Goal: Information Seeking & Learning: Learn about a topic

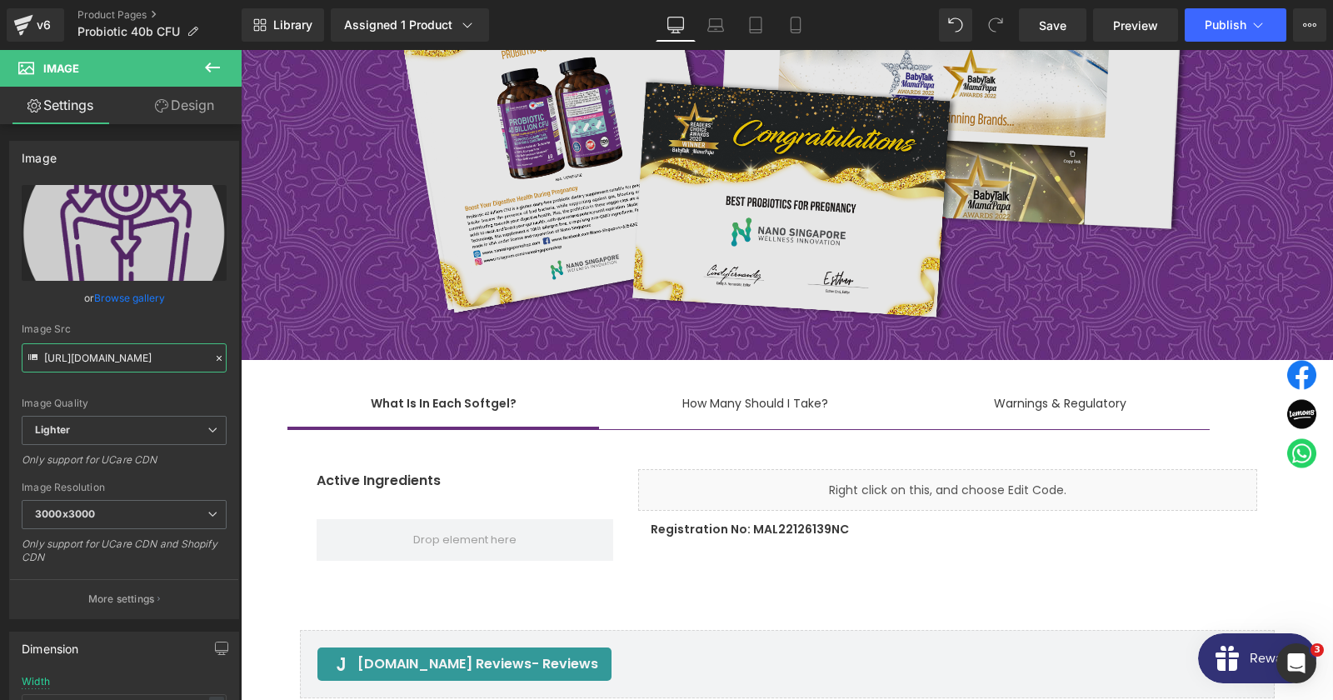
scroll to position [10382, 0]
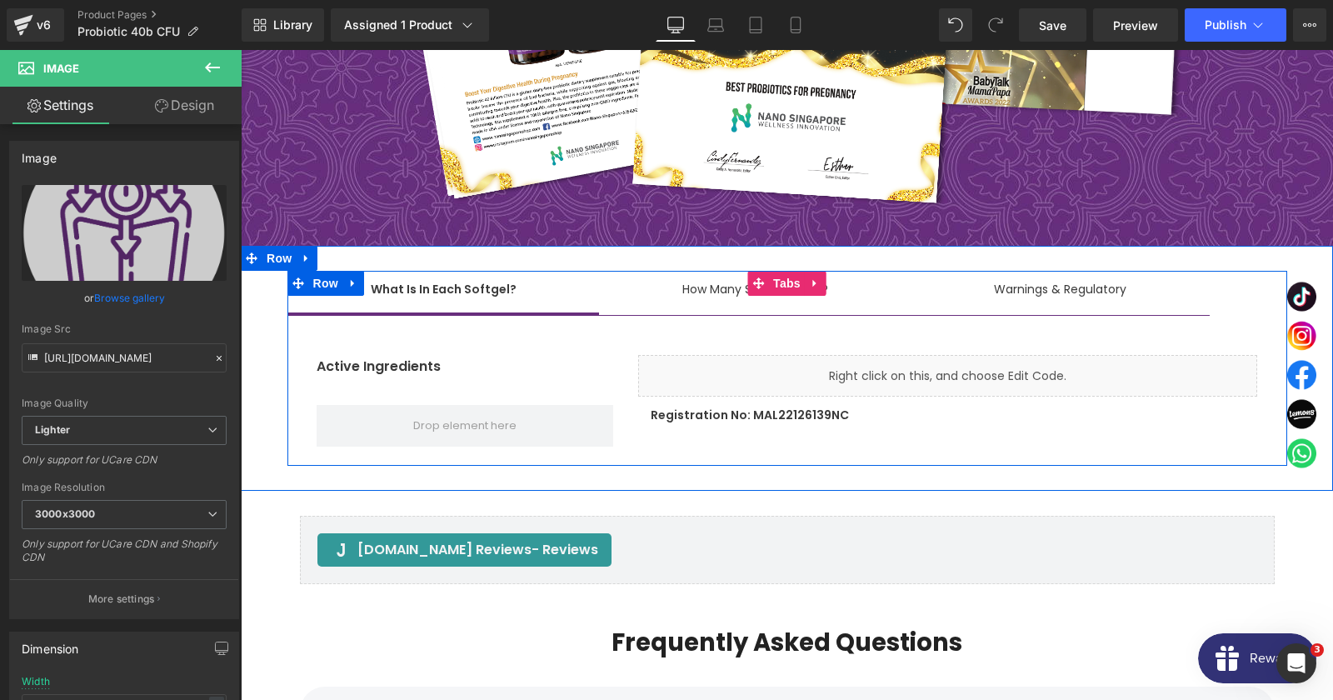
click at [427, 271] on span "What Is In Each Softgel? Text Block" at bounding box center [443, 292] width 312 height 42
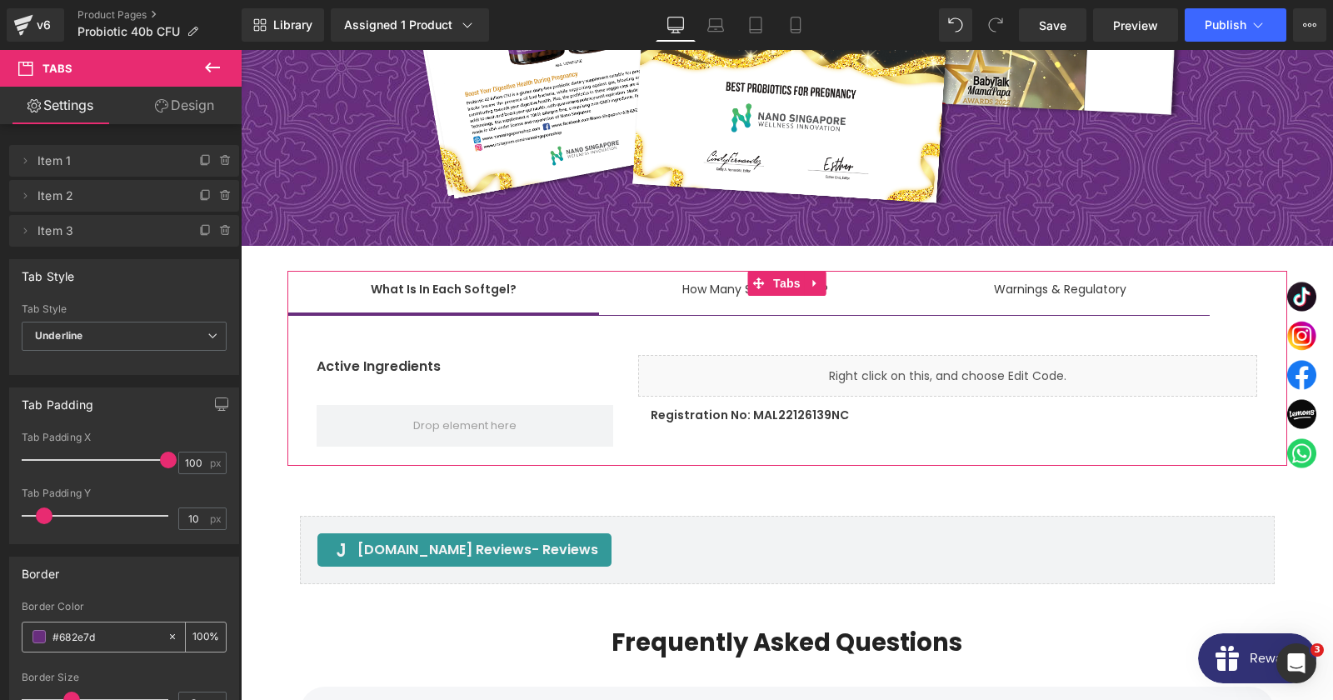
click at [85, 631] on input "#682e7d" at bounding box center [105, 636] width 107 height 18
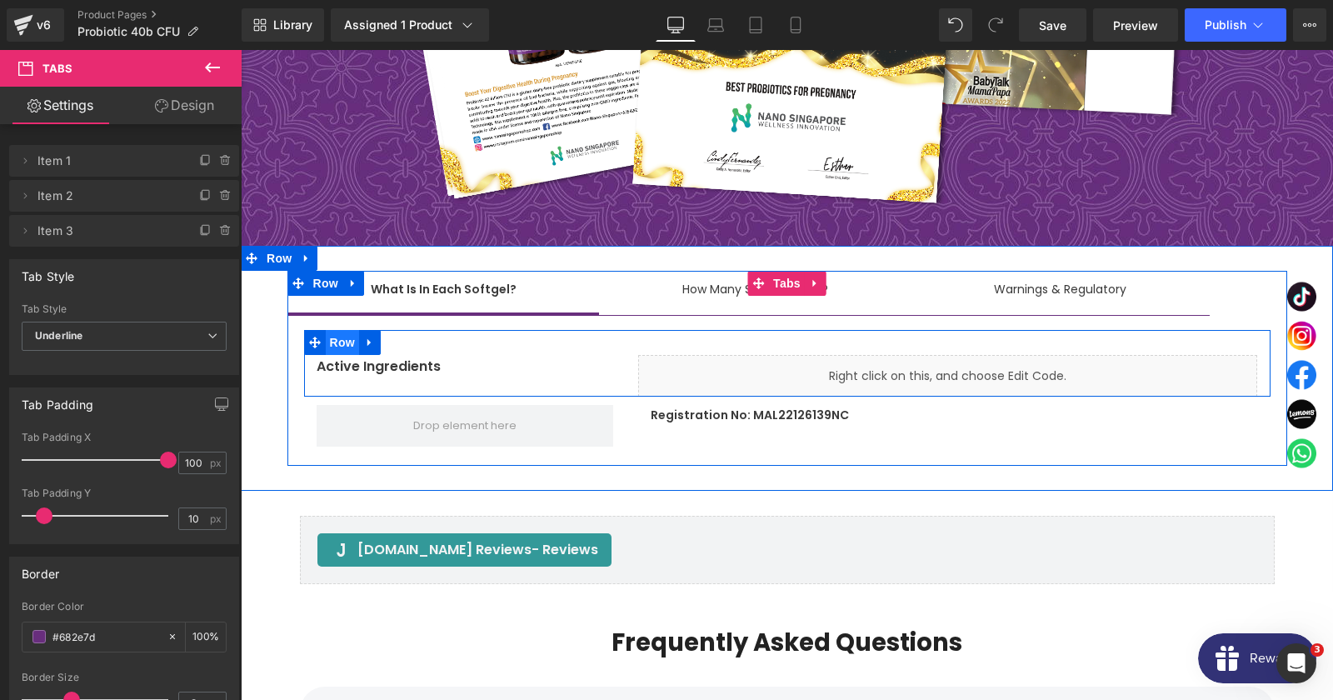
click at [342, 330] on span "Row" at bounding box center [342, 342] width 33 height 25
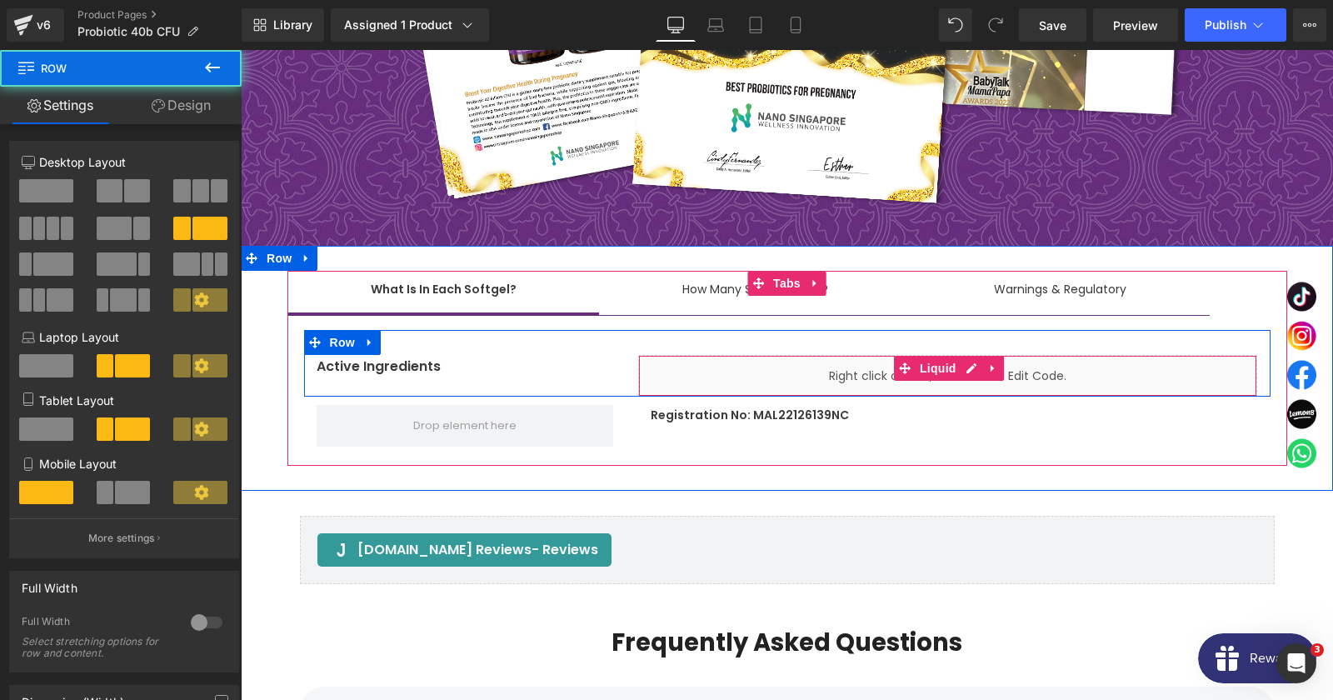
click at [717, 355] on div "Liquid" at bounding box center [947, 376] width 619 height 42
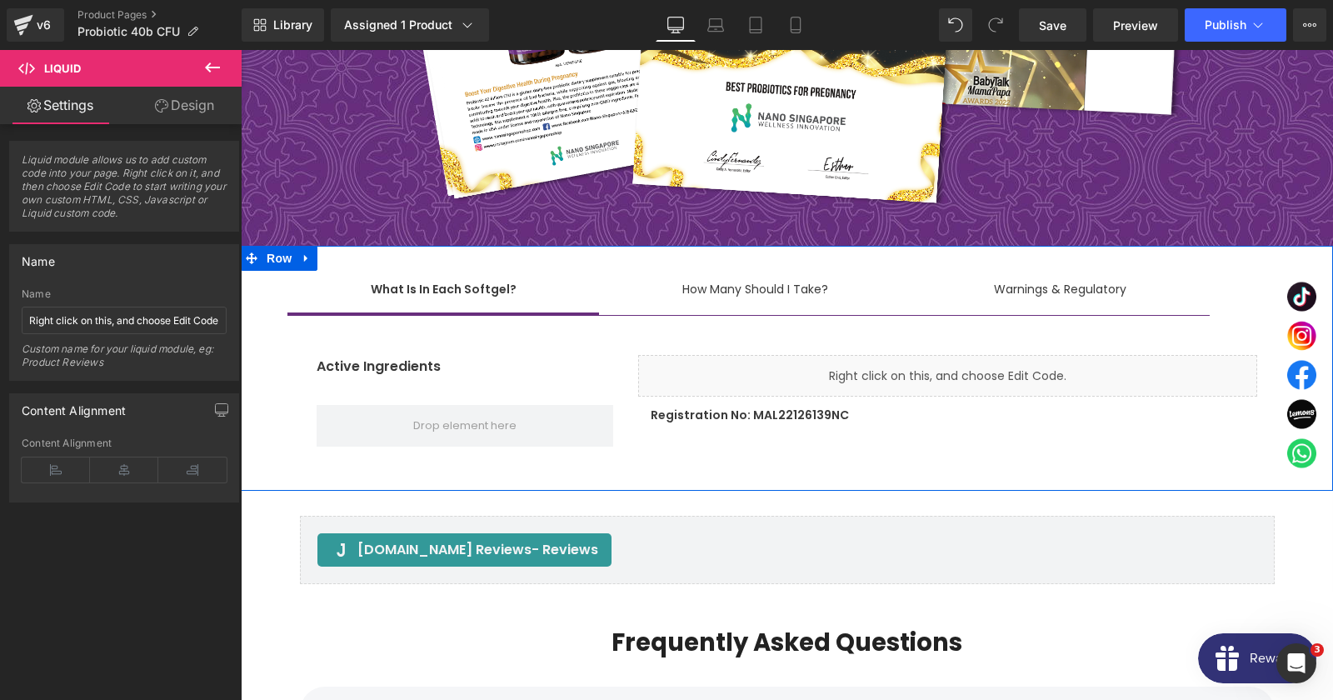
click at [757, 355] on div "Liquid" at bounding box center [947, 376] width 619 height 42
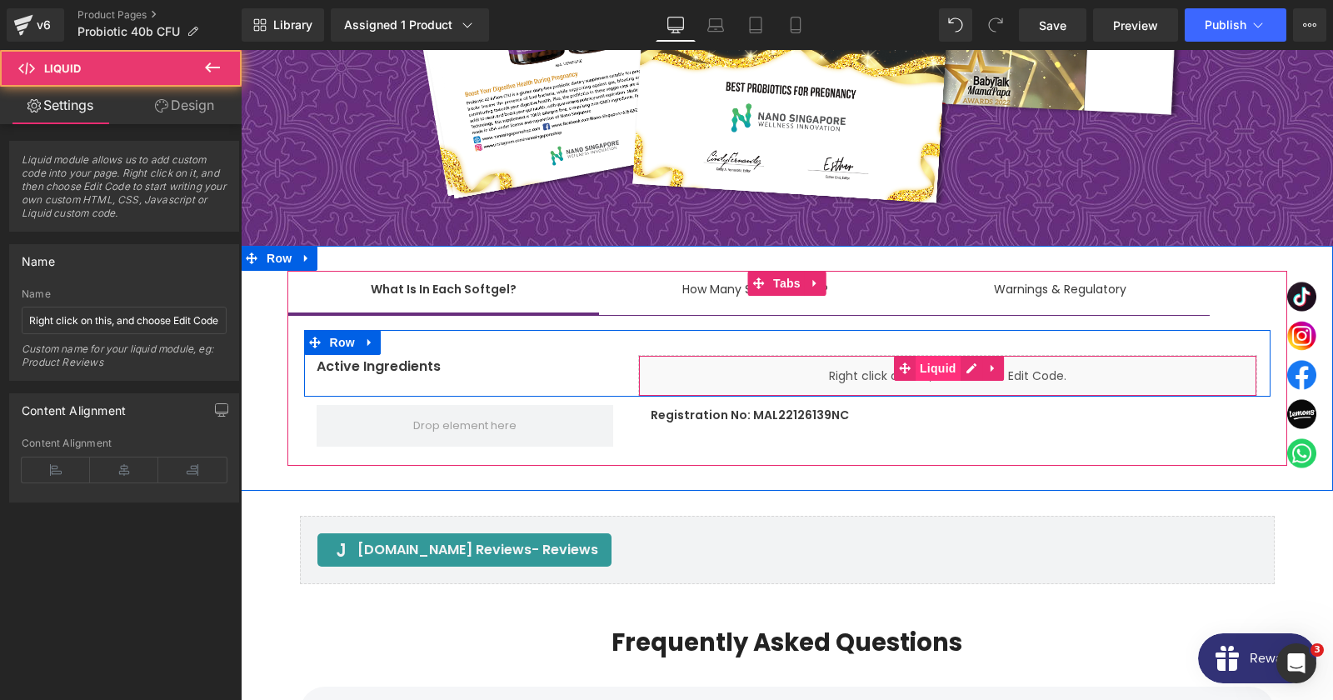
click at [939, 356] on span "Liquid" at bounding box center [938, 368] width 45 height 25
click at [939, 357] on span "Liquid" at bounding box center [938, 369] width 45 height 25
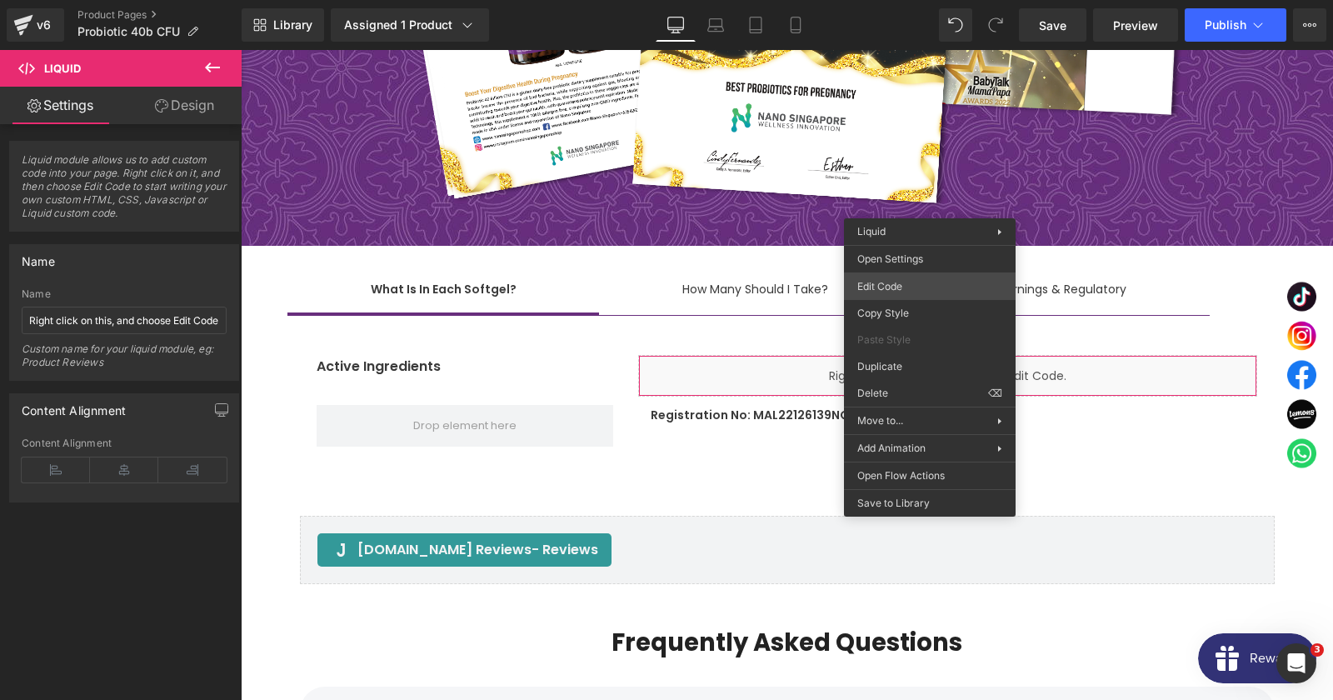
click at [906, 0] on div "Liquid You are previewing how the will restyle your page. You can not edit Elem…" at bounding box center [666, 0] width 1333 height 0
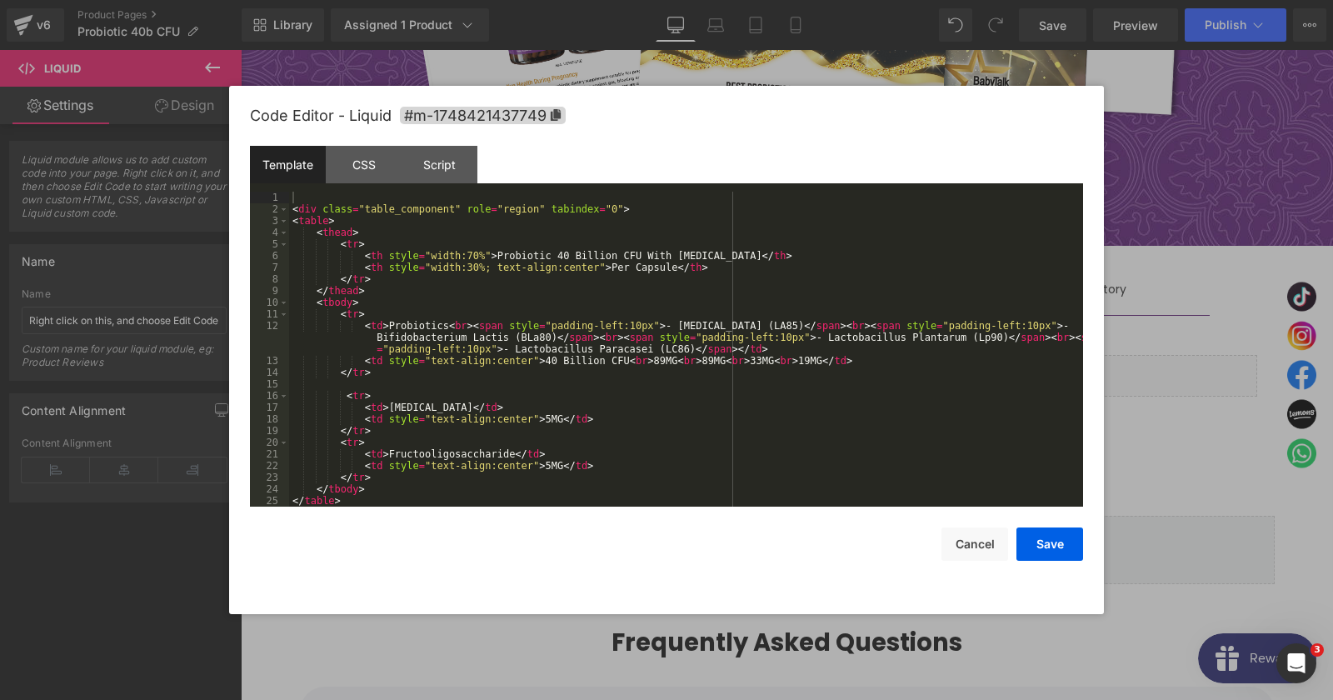
click at [562, 290] on div "< div class = "table_component" role = "region" tabindex = "0" > < table > < th…" at bounding box center [686, 361] width 794 height 338
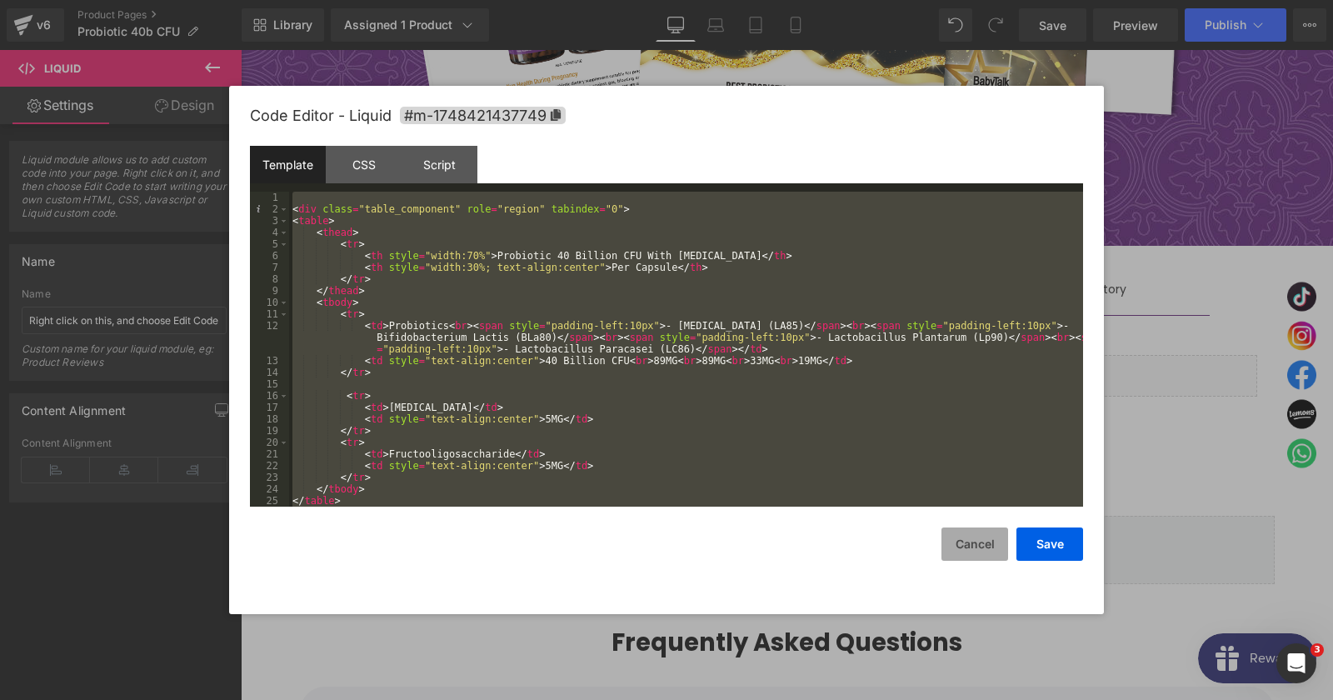
click at [981, 540] on button "Cancel" at bounding box center [974, 543] width 67 height 33
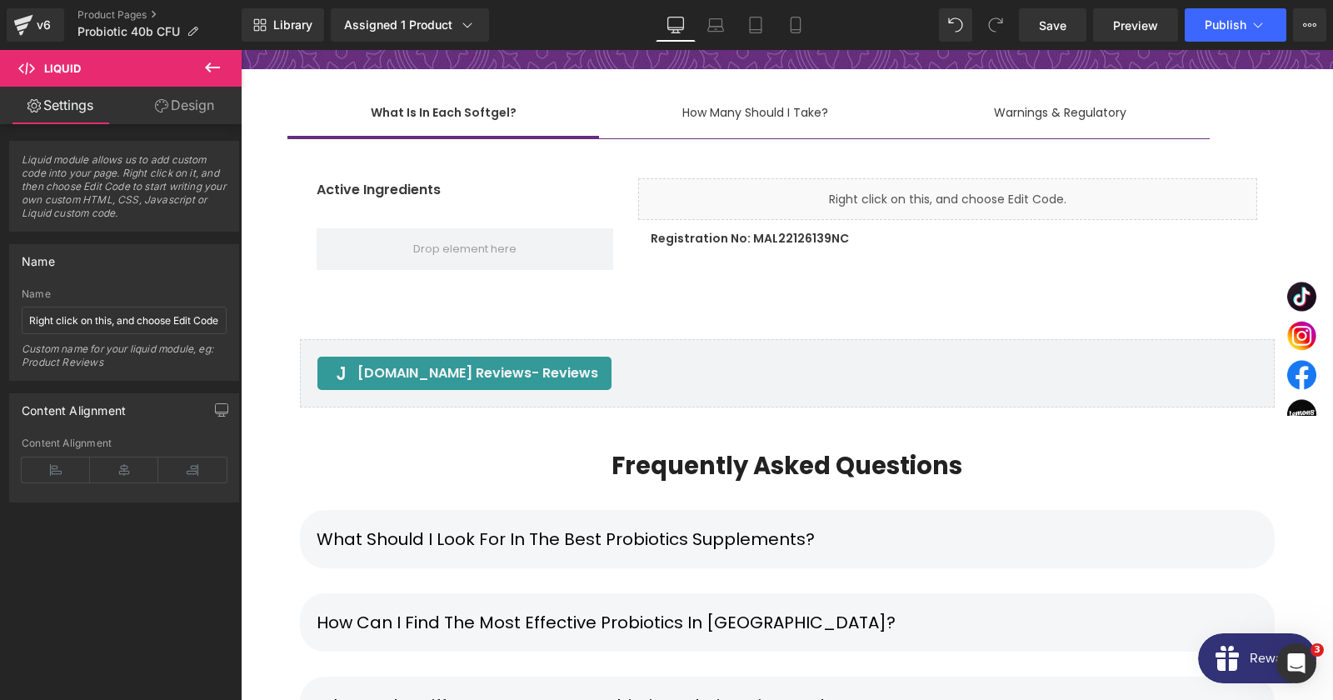
scroll to position [10562, 0]
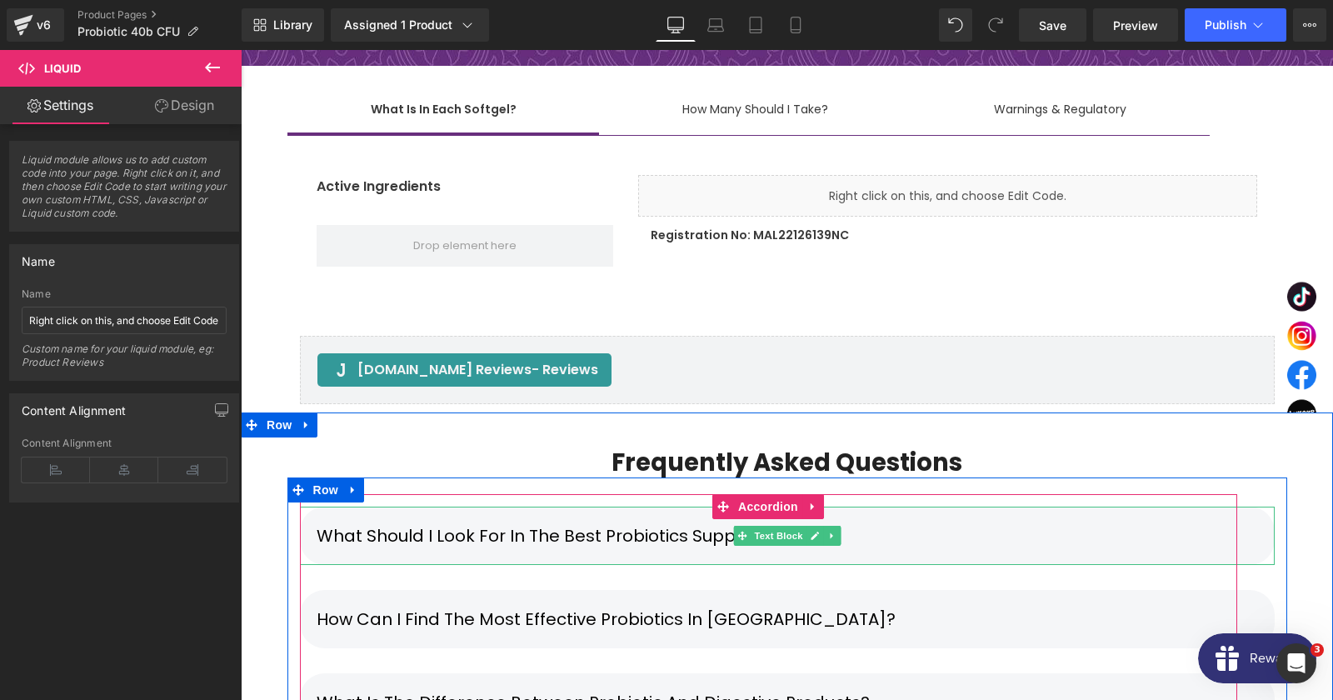
click at [665, 507] on div "What should I look for in the best probiotics supplements?" at bounding box center [787, 536] width 975 height 58
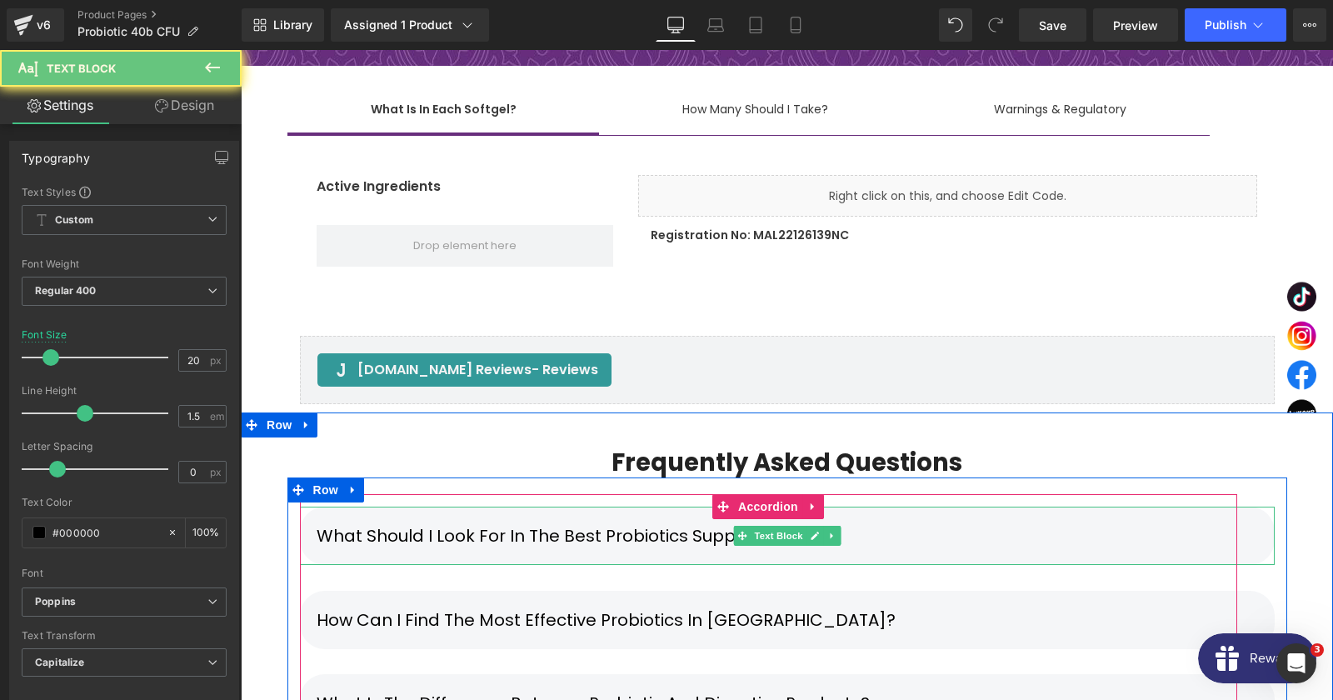
click at [665, 507] on div "What should I look for in the best probiotics supplements?" at bounding box center [787, 536] width 975 height 58
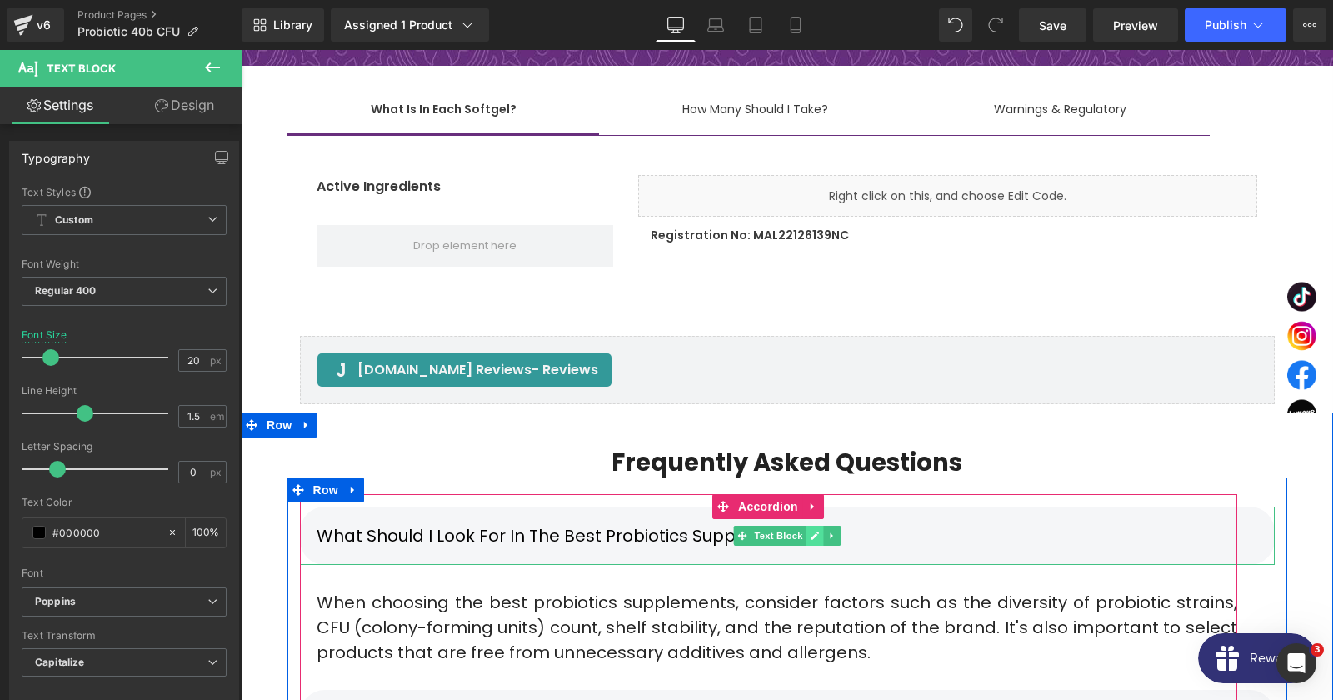
click at [807, 526] on link at bounding box center [814, 536] width 17 height 20
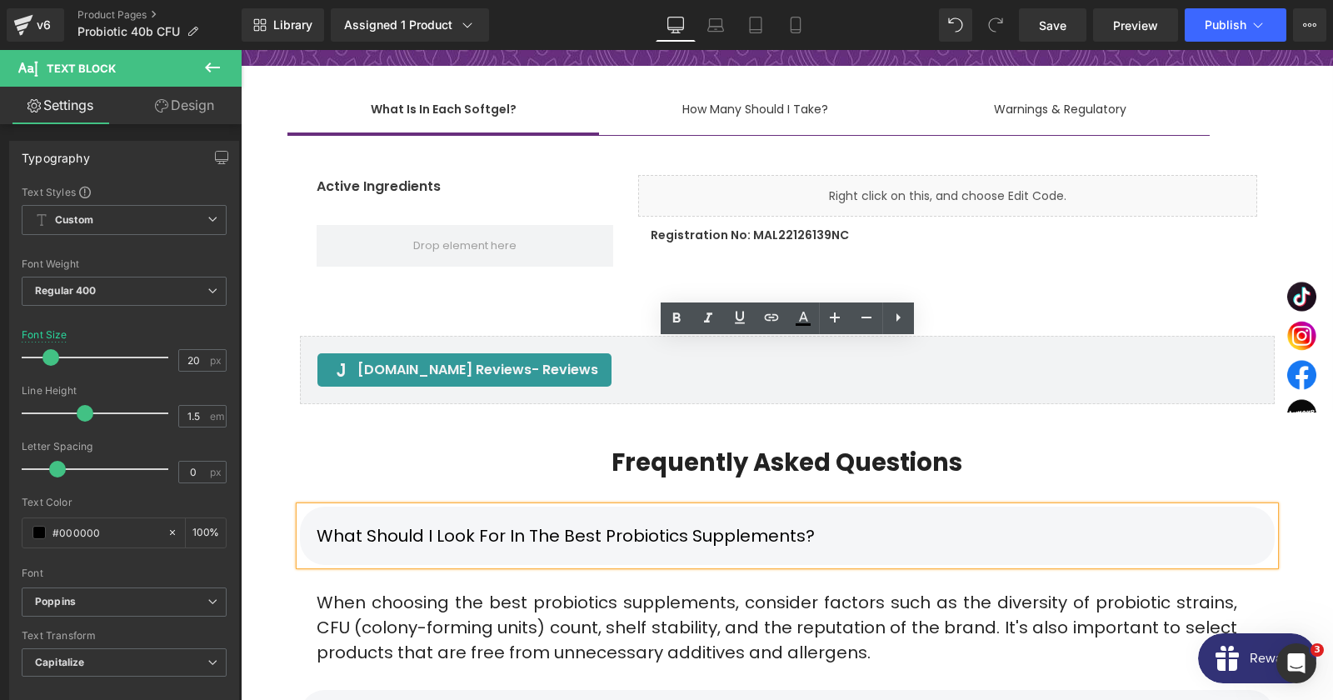
click at [813, 507] on div "What should I look for in the best probiotics supplements?" at bounding box center [787, 536] width 975 height 58
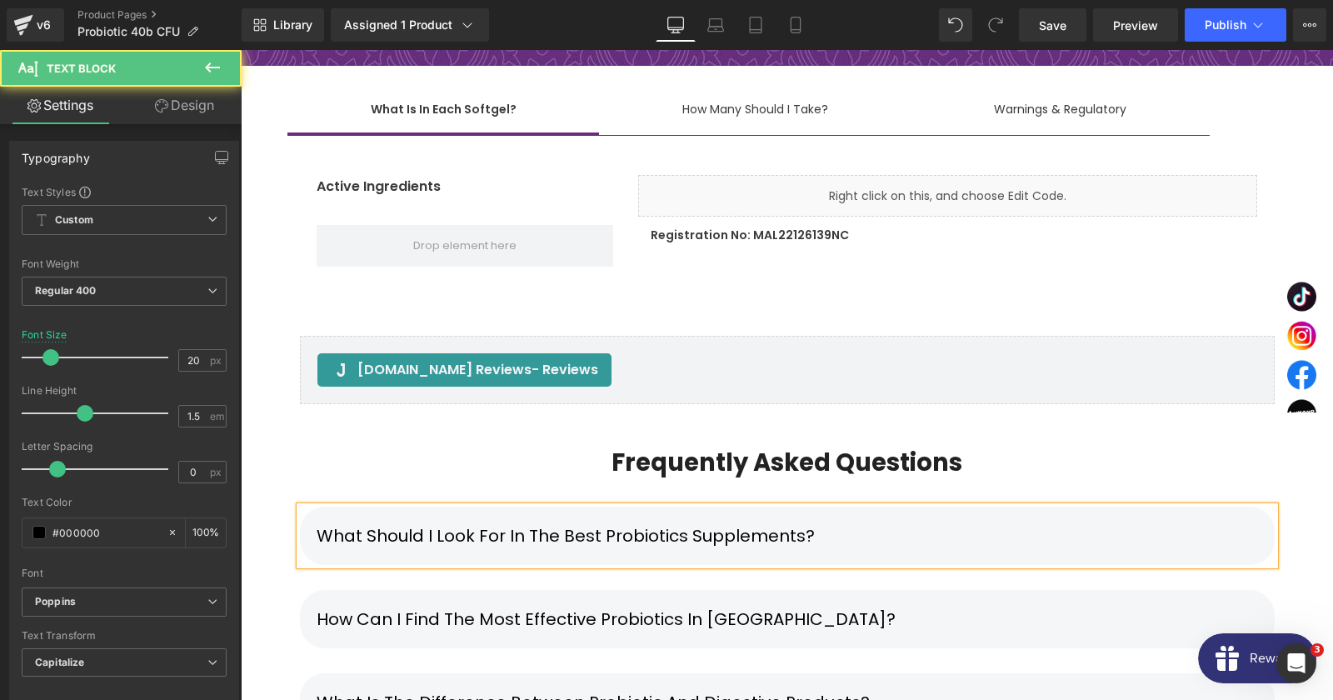
click at [835, 507] on div "What should I look for in the best probiotics supplements?" at bounding box center [787, 536] width 975 height 58
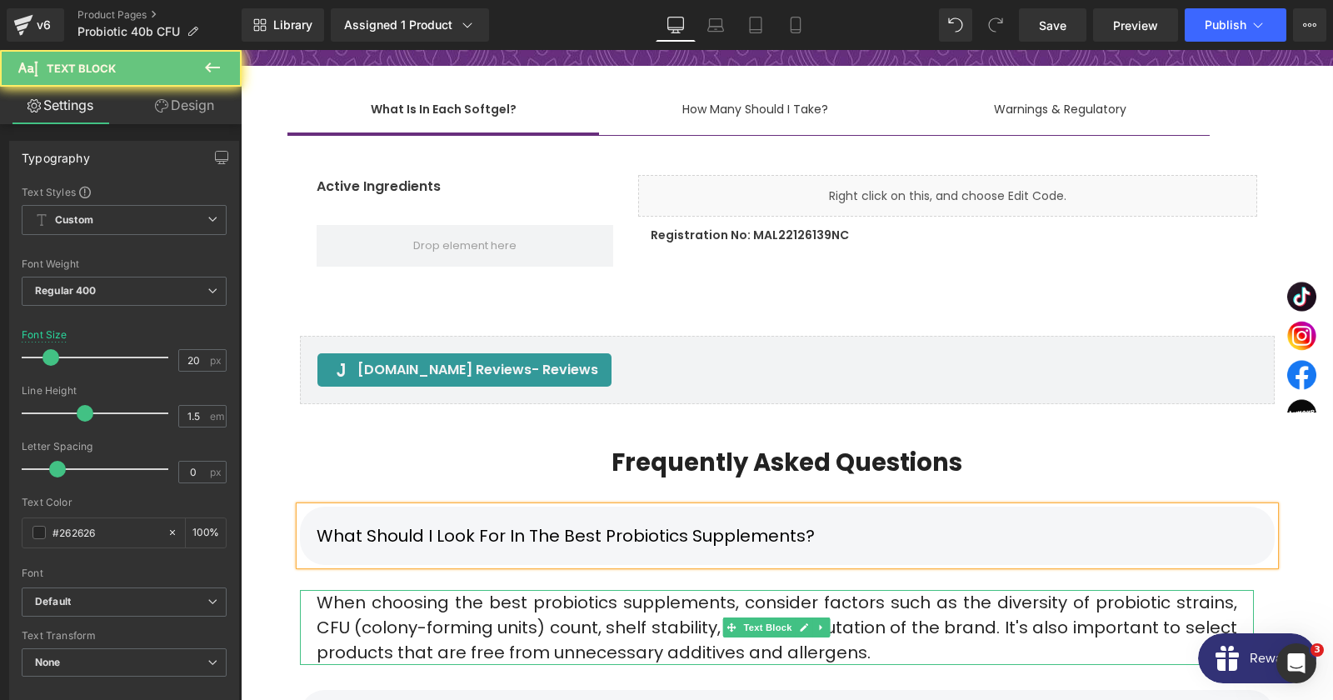
click at [813, 590] on div "When choosing the best probiotics supplements, consider factors such as the div…" at bounding box center [777, 627] width 954 height 75
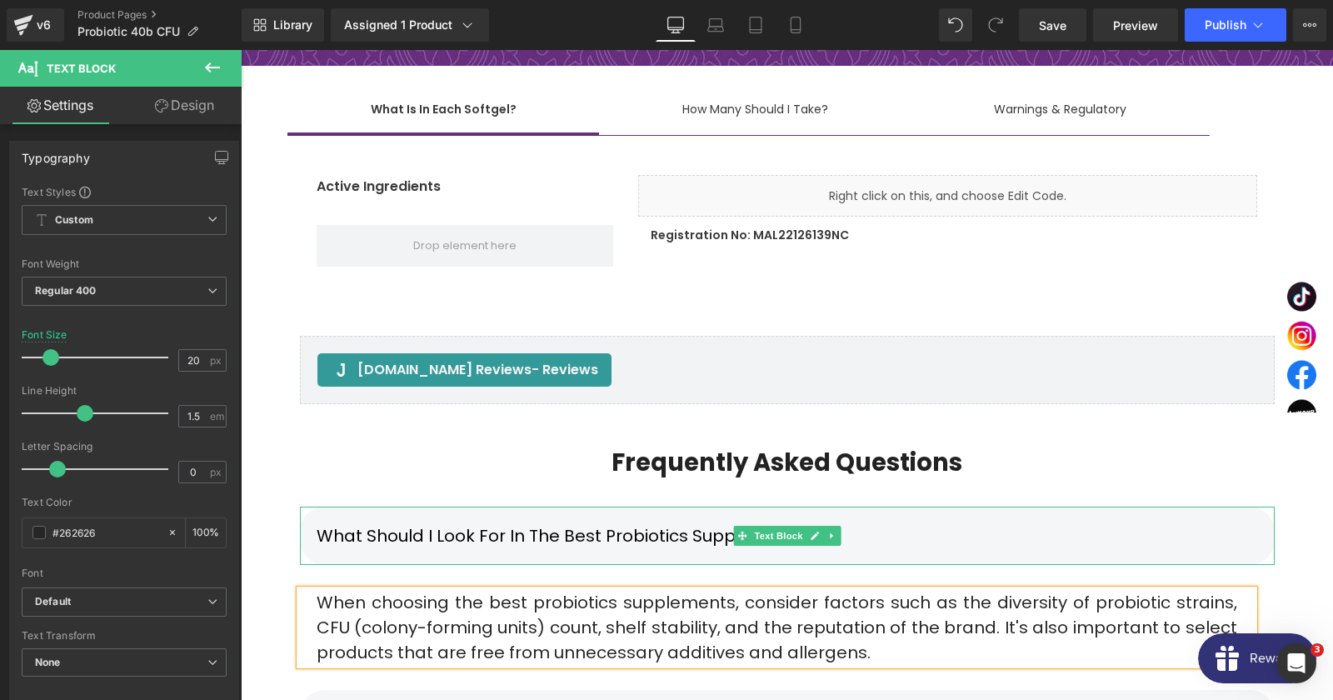
click at [1033, 507] on div "What should I look for in the best probiotics supplements?" at bounding box center [787, 536] width 975 height 58
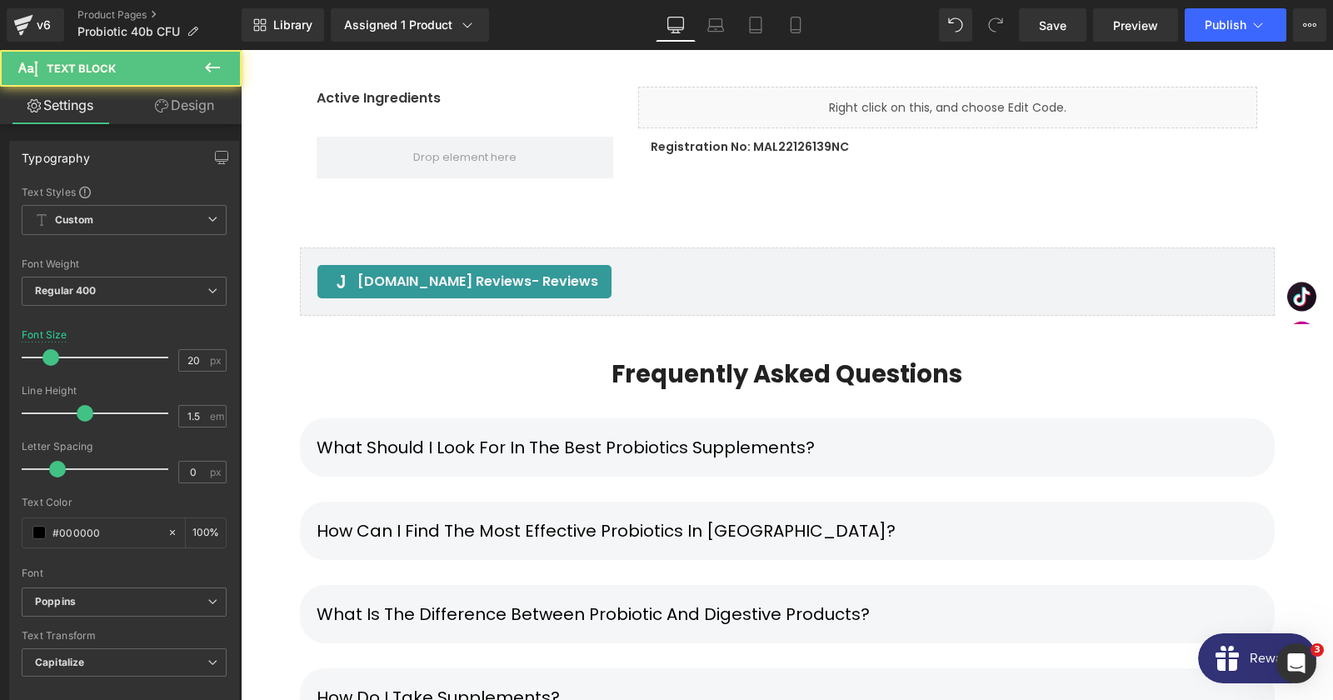
scroll to position [10652, 0]
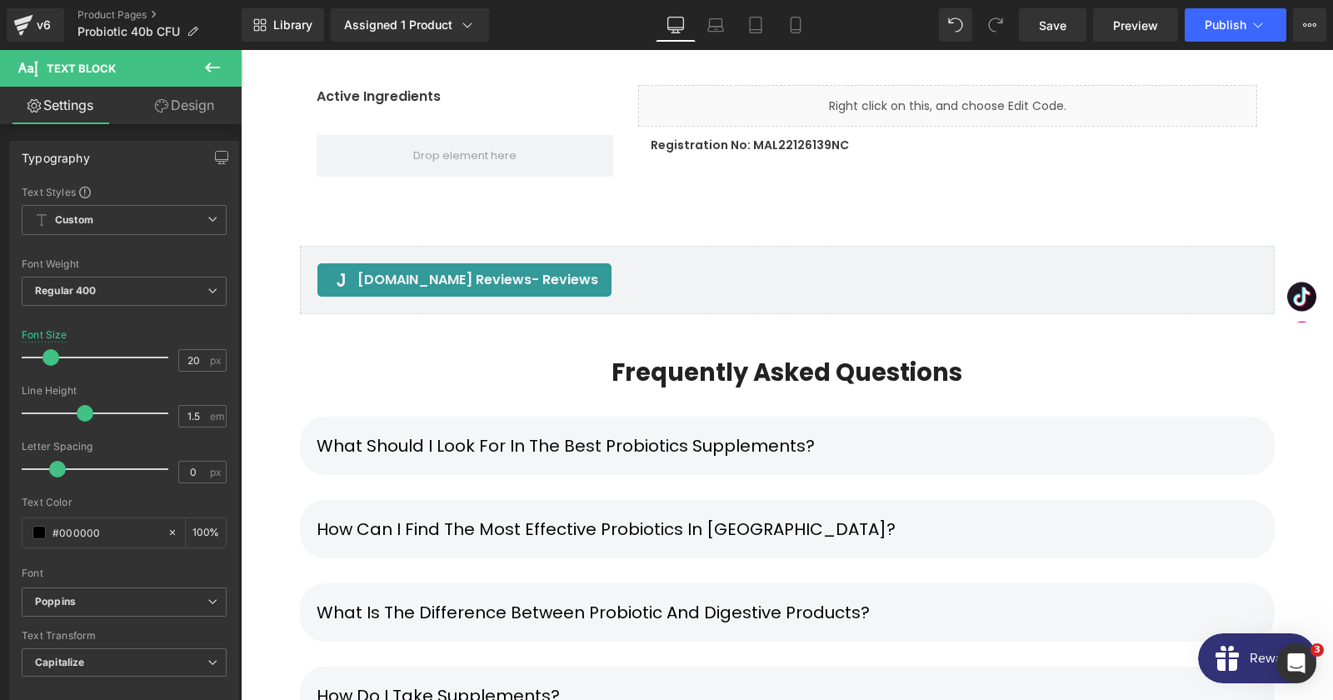
click at [774, 500] on div "How can I find the most effective probiotics in [GEOGRAPHIC_DATA]? Text Block" at bounding box center [787, 529] width 975 height 58
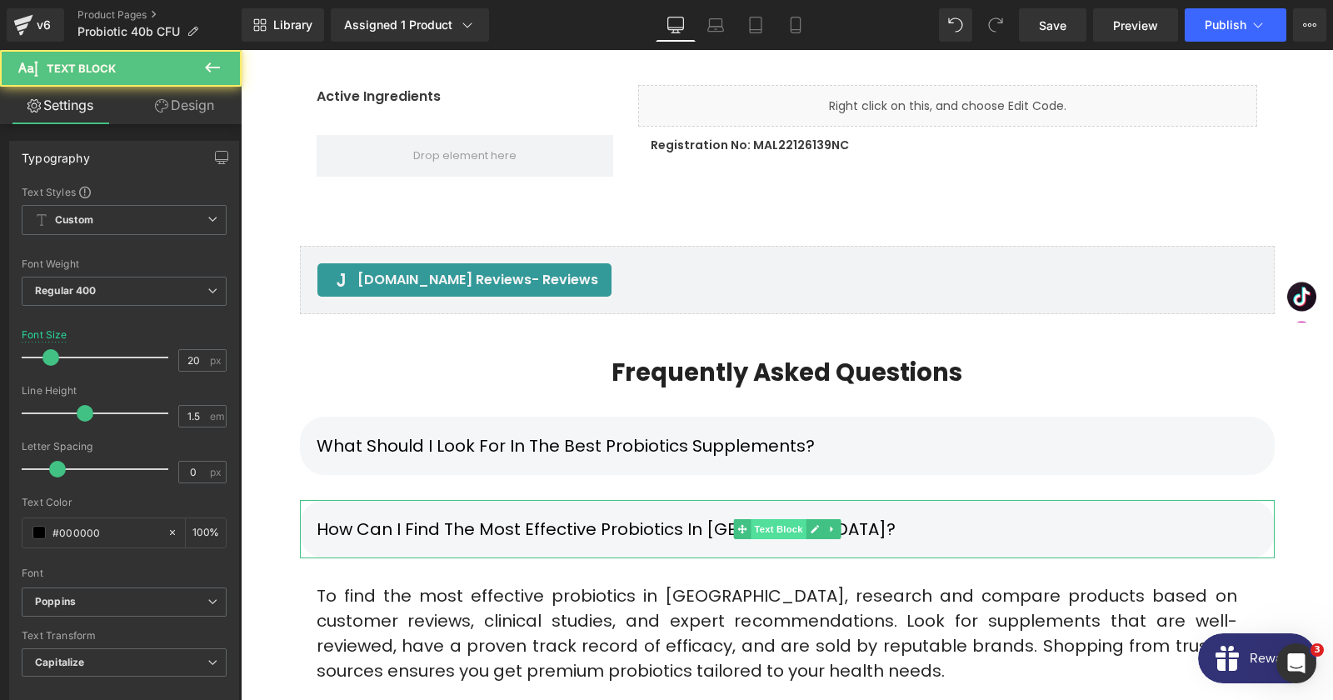
click at [802, 519] on span "Text Block" at bounding box center [778, 529] width 55 height 20
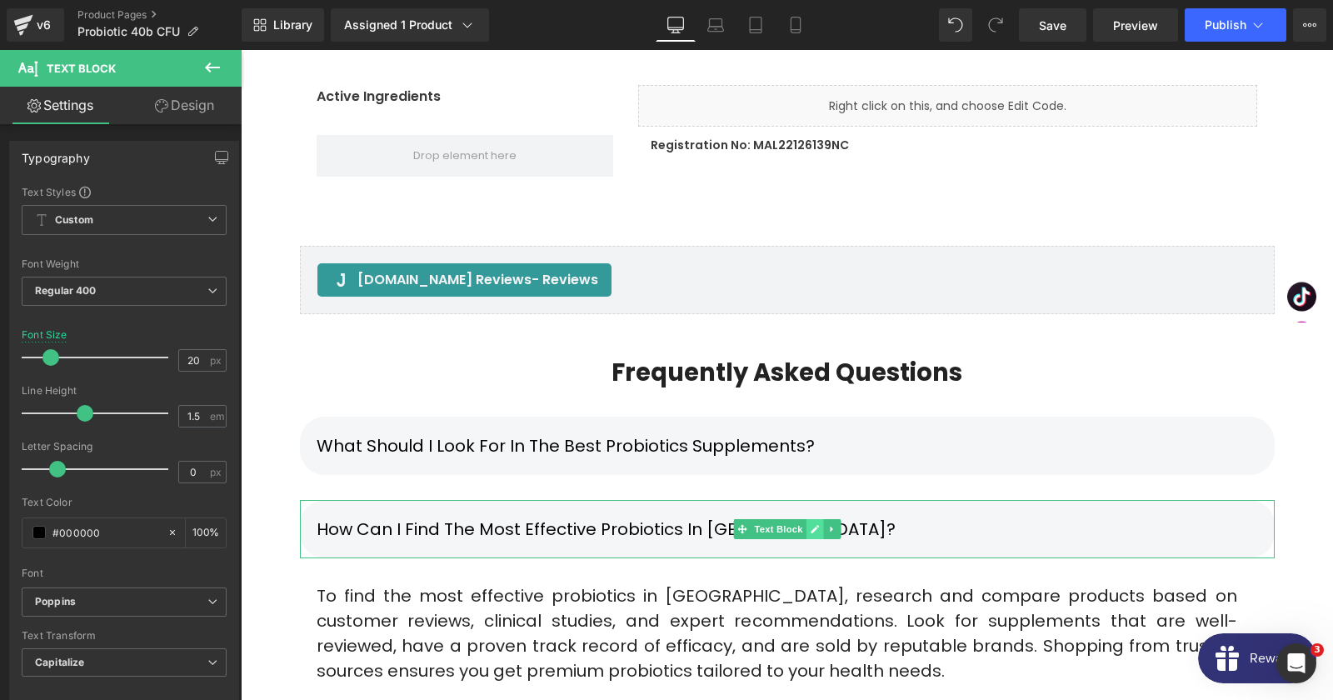
click at [807, 519] on link at bounding box center [814, 529] width 17 height 20
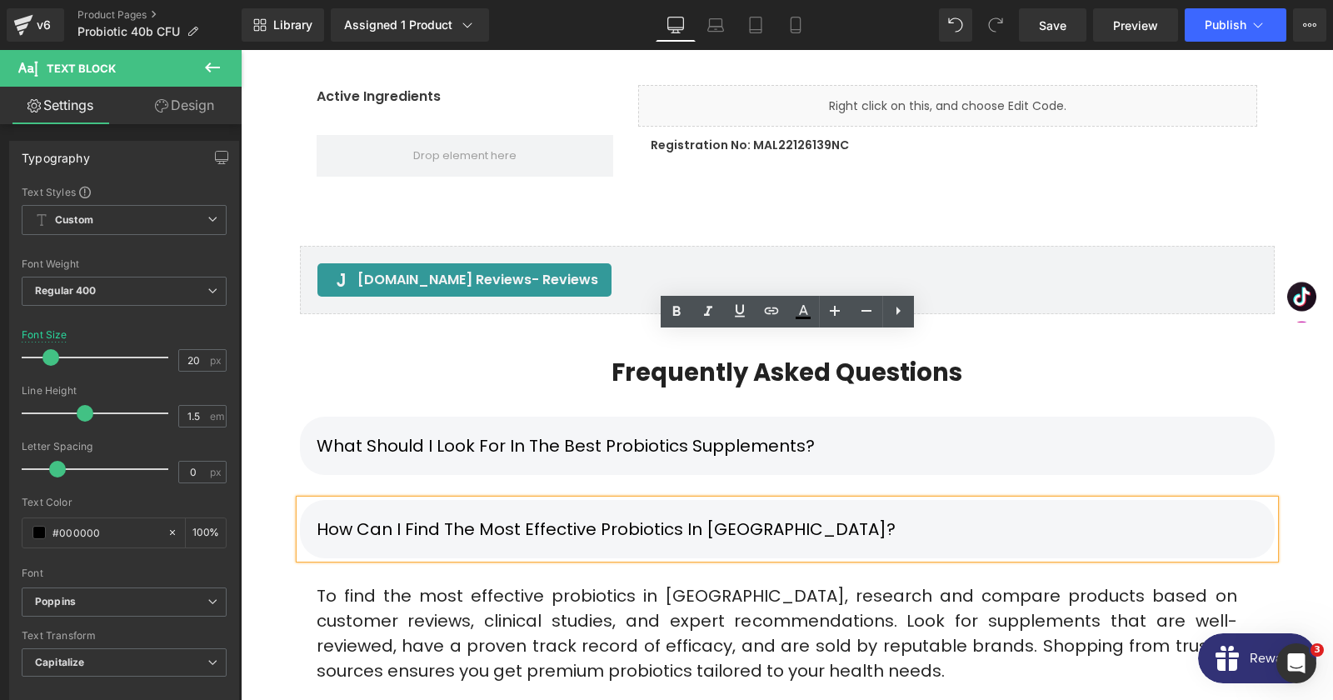
click at [761, 500] on div "How can I find the most effective probiotics in [GEOGRAPHIC_DATA]? Text Block" at bounding box center [787, 529] width 975 height 58
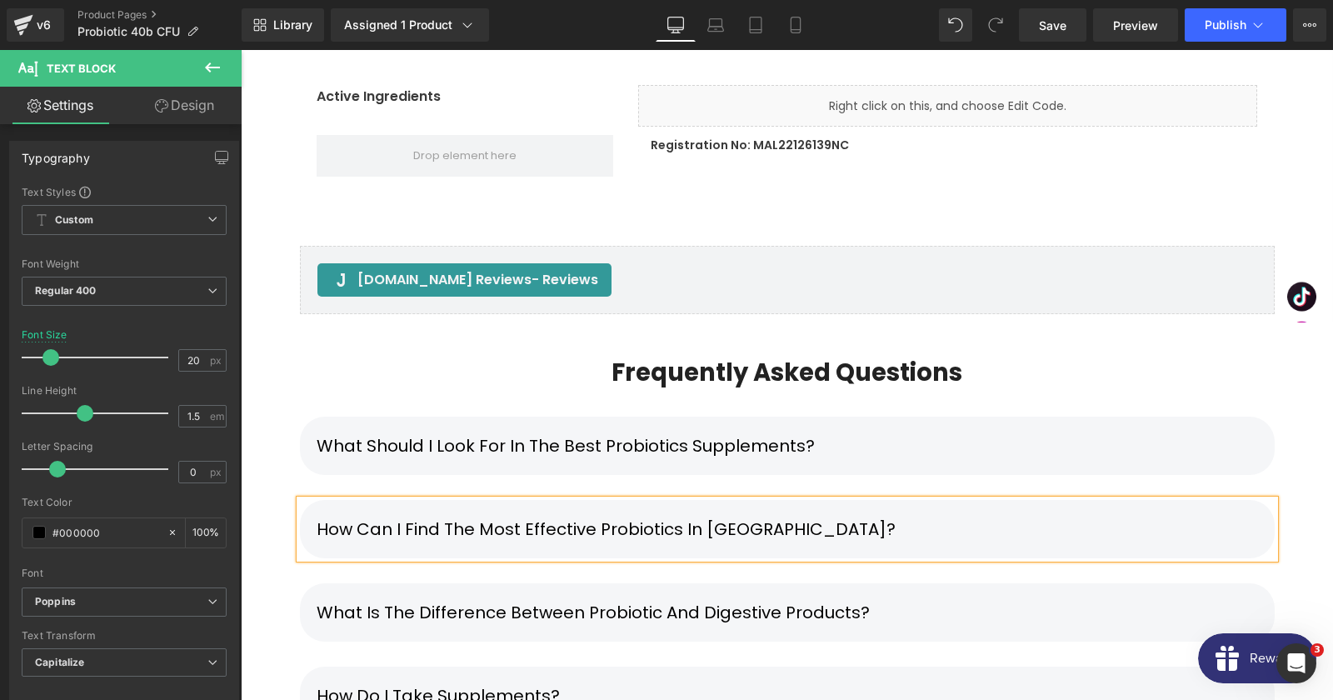
click at [860, 500] on div "How can I find the most effective probiotics in [GEOGRAPHIC_DATA]?" at bounding box center [787, 529] width 975 height 58
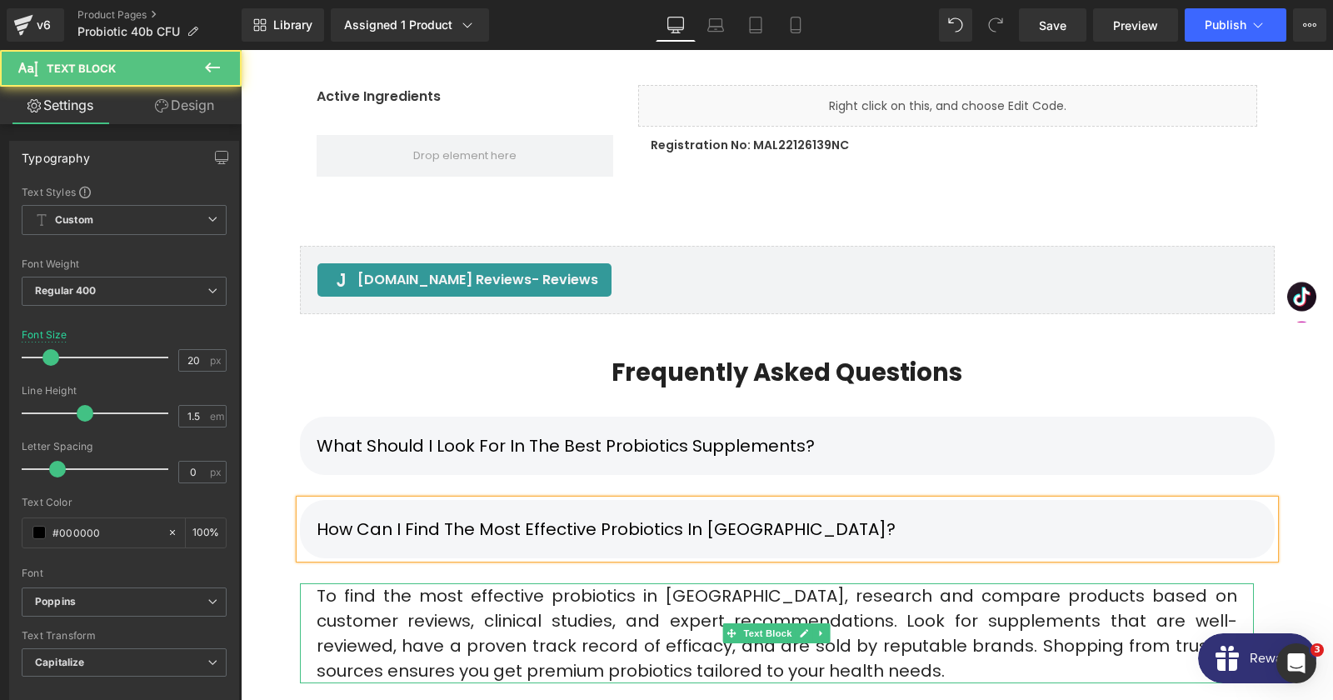
click at [746, 583] on div "To find the most effective probiotics in [GEOGRAPHIC_DATA], research and compar…" at bounding box center [777, 633] width 954 height 100
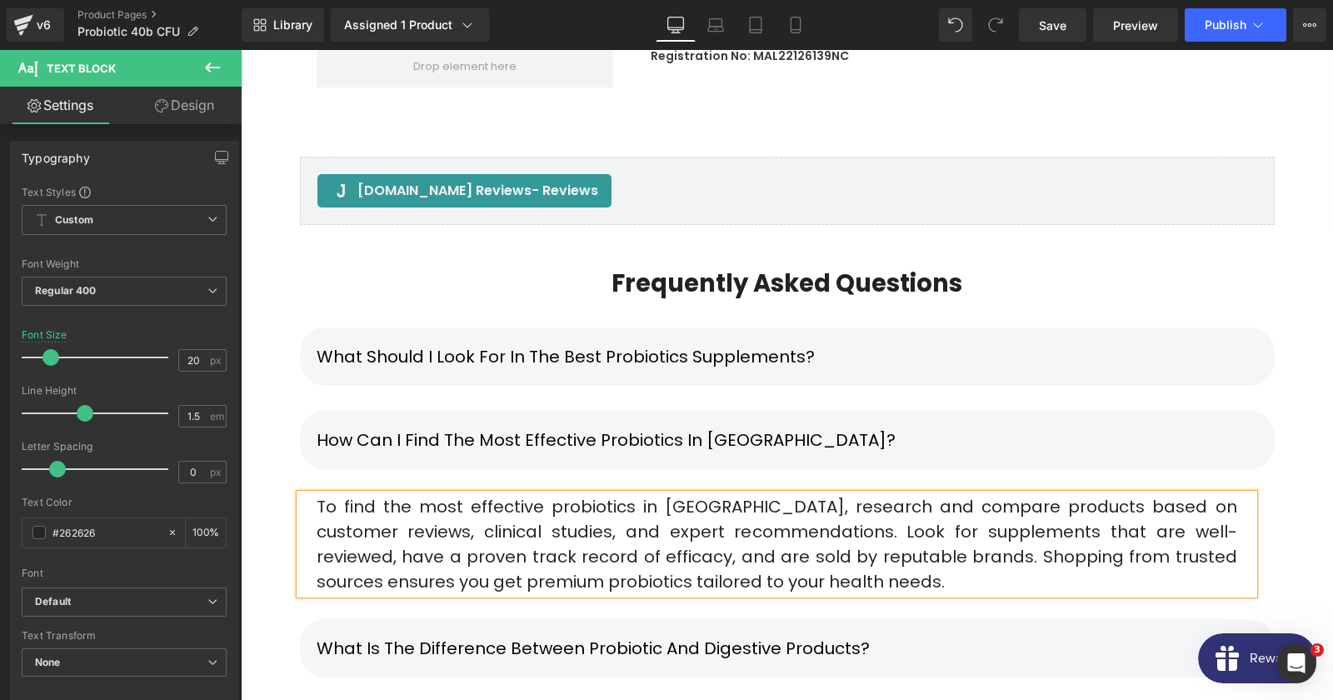
scroll to position [10742, 0]
click at [762, 618] on div "What is the difference between Probiotic and Digestive products?" at bounding box center [787, 647] width 975 height 58
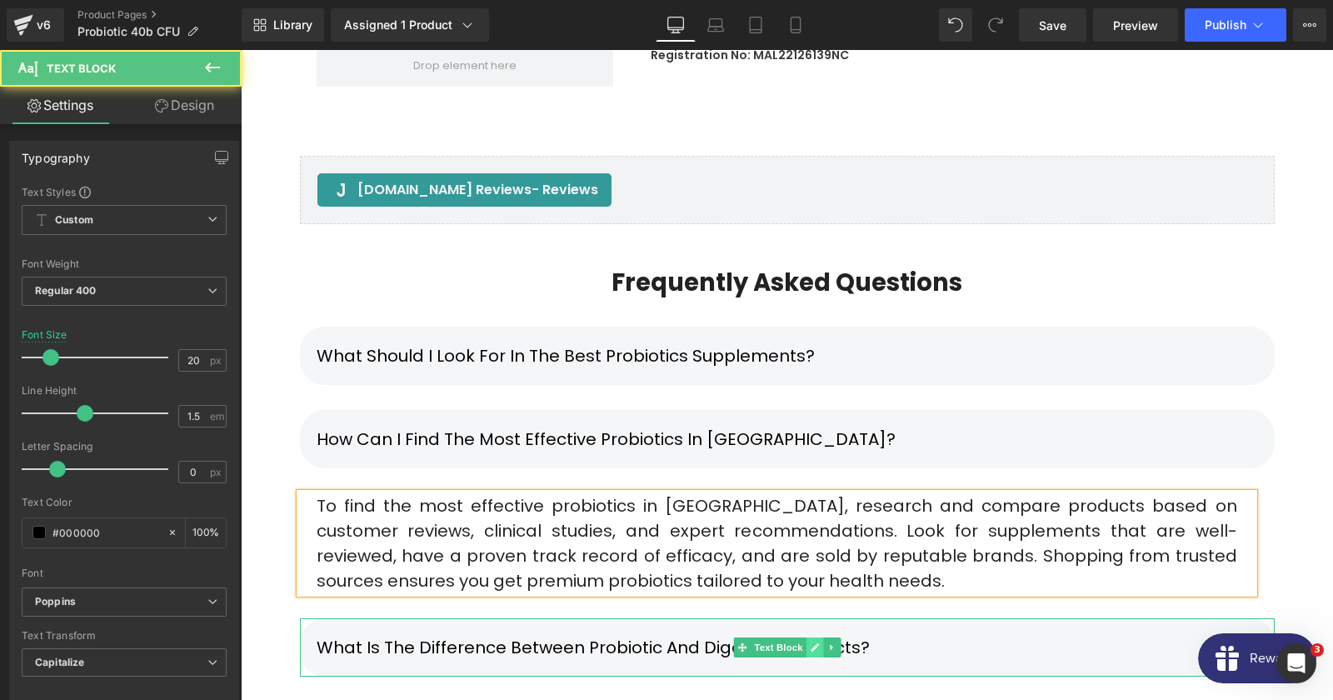
click at [818, 642] on icon at bounding box center [814, 647] width 9 height 10
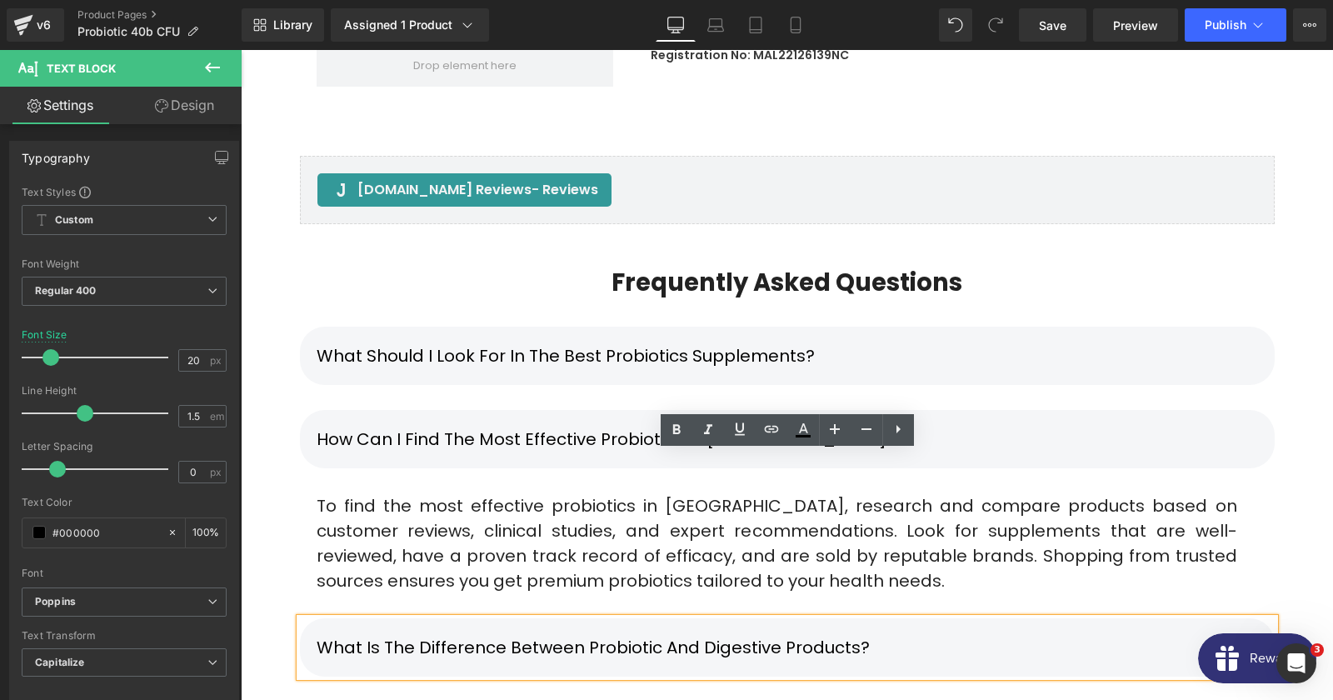
click at [789, 635] on p "What is the difference between Probiotic and Digestive products?" at bounding box center [787, 647] width 941 height 25
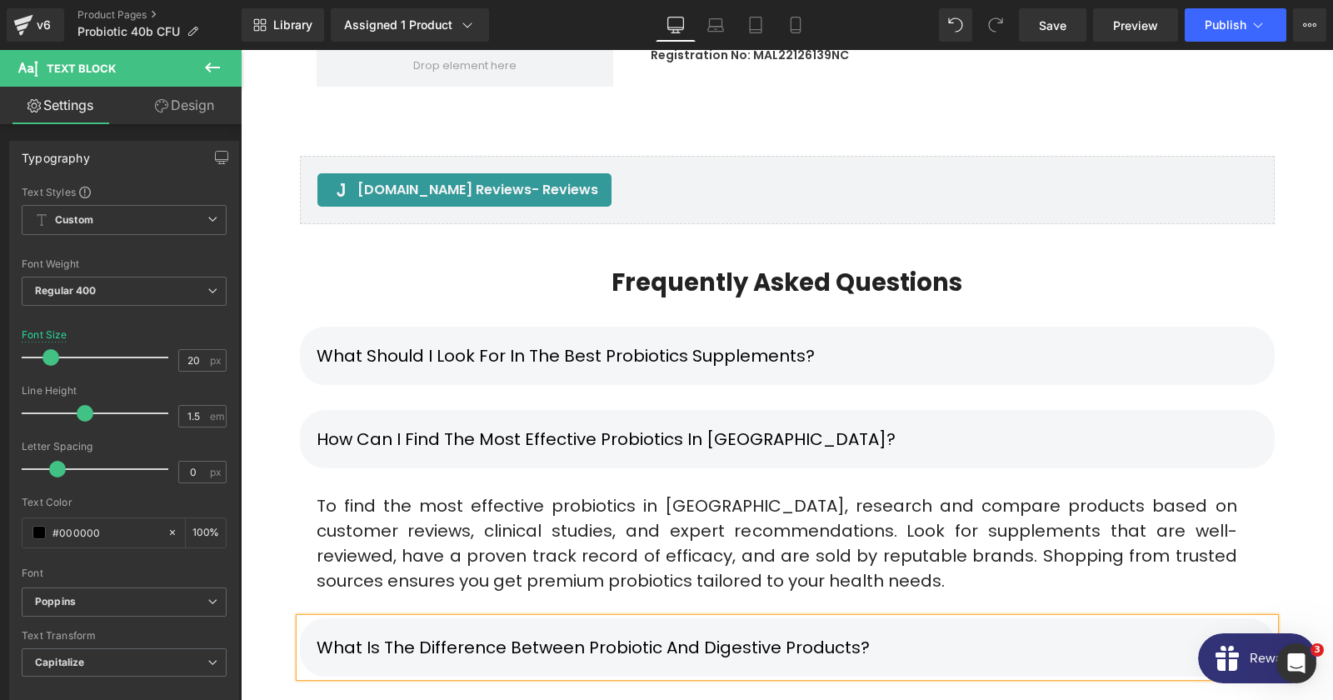
click at [964, 618] on div "What is the difference between Probiotic and Digestive products?" at bounding box center [787, 647] width 975 height 58
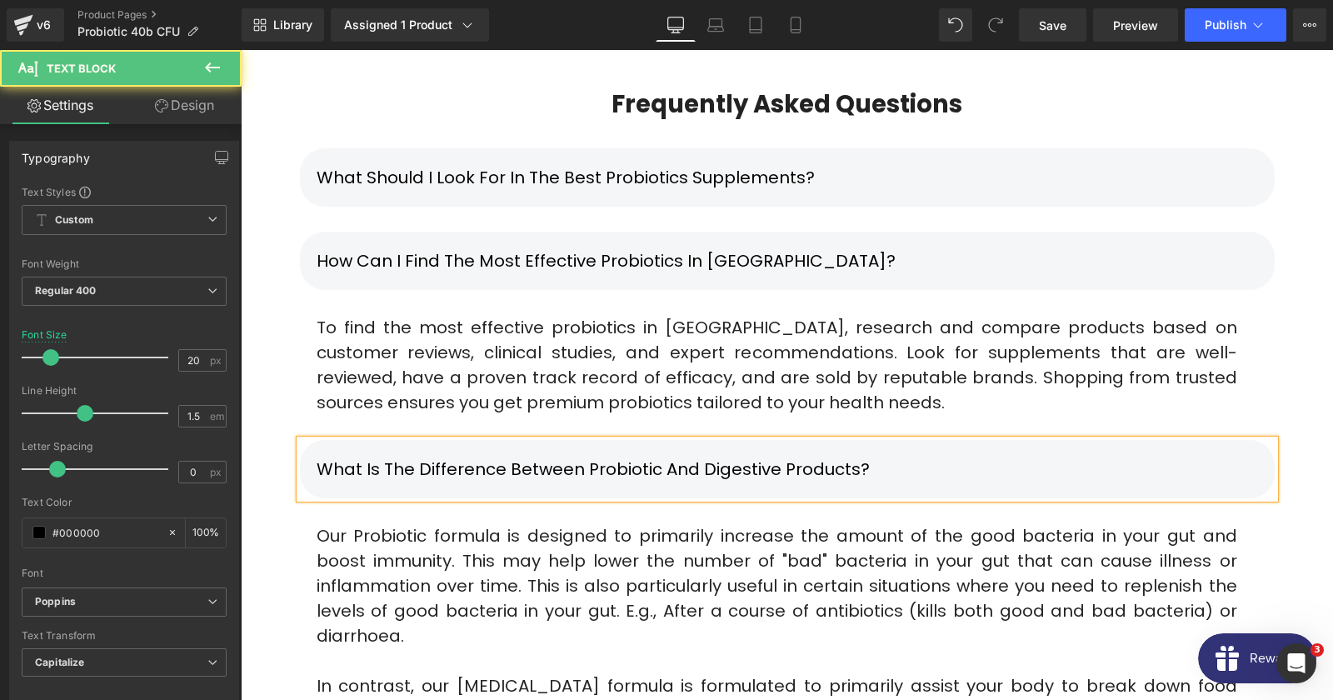
scroll to position [10922, 0]
click at [523, 522] on span "Our Probiotic formula is designed to primarily increase the amount of the good …" at bounding box center [777, 583] width 921 height 123
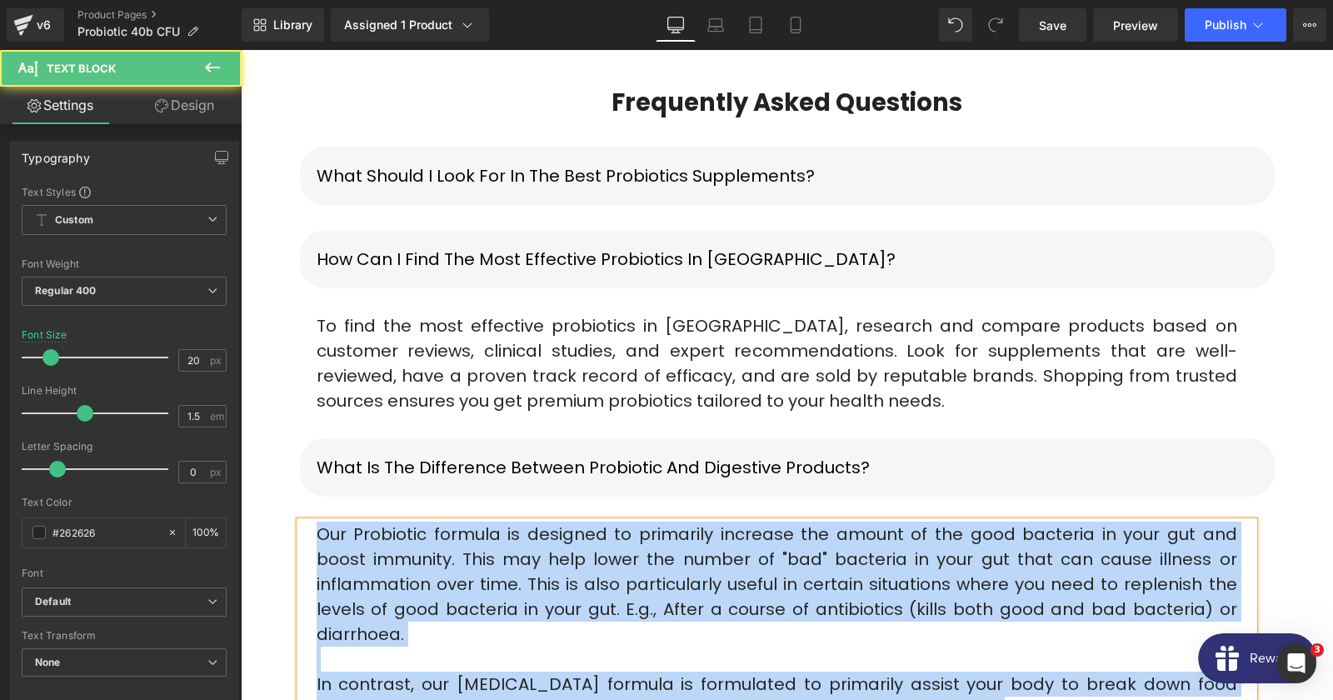
copy div "Our Probiotic formula is designed to primarily increase the amount of the good …"
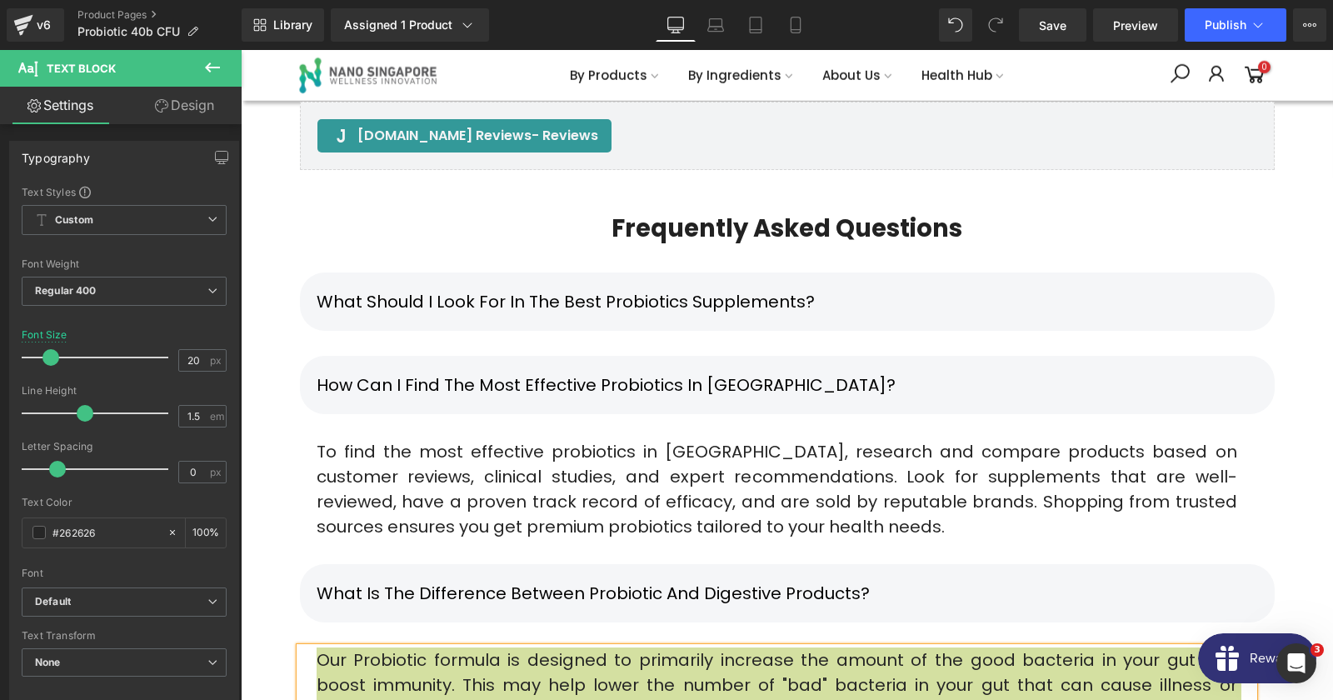
scroll to position [10742, 0]
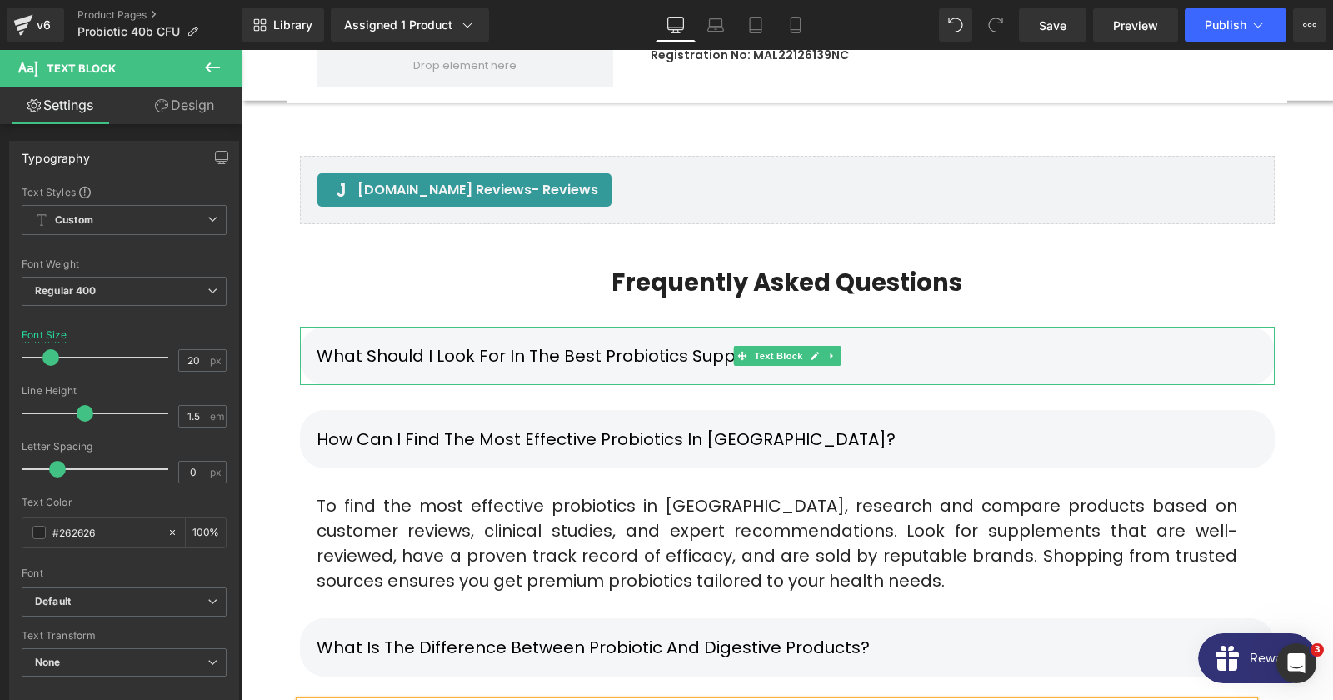
click at [632, 327] on div "What should I look for in the best probiotics supplements?" at bounding box center [787, 356] width 975 height 58
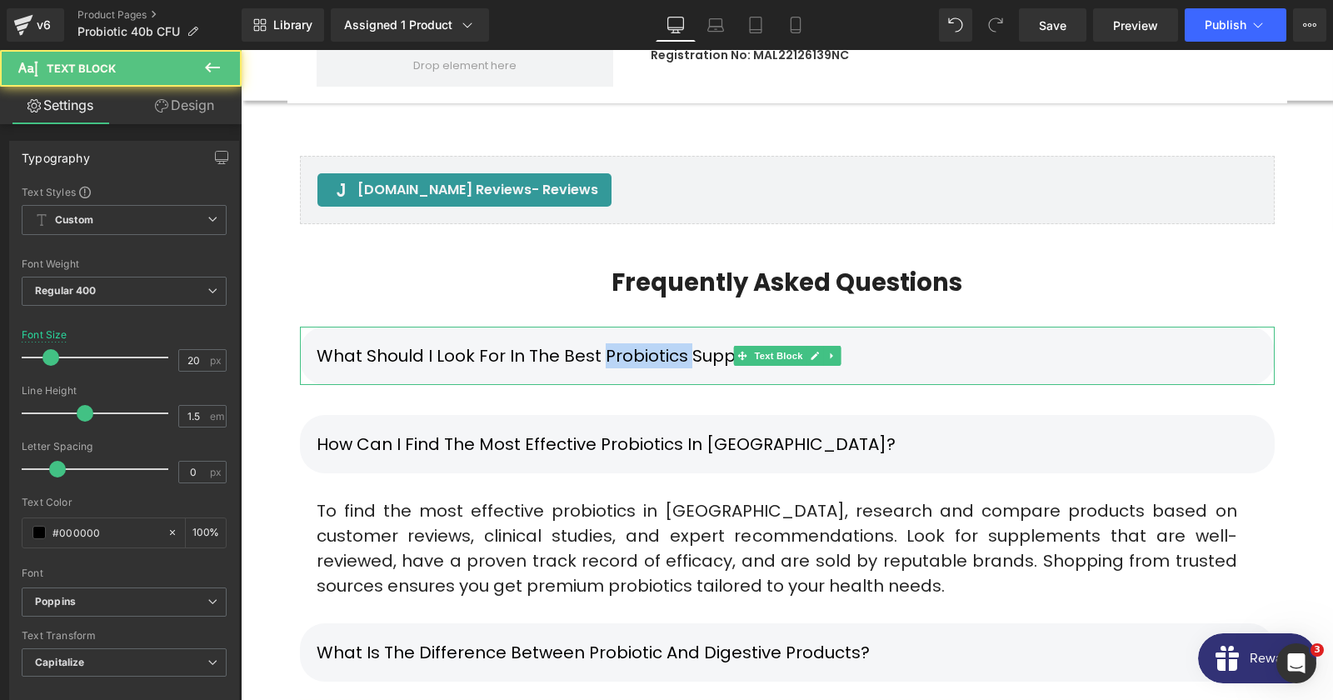
click at [632, 327] on div "What should I look for in the best probiotics supplements?" at bounding box center [787, 356] width 975 height 58
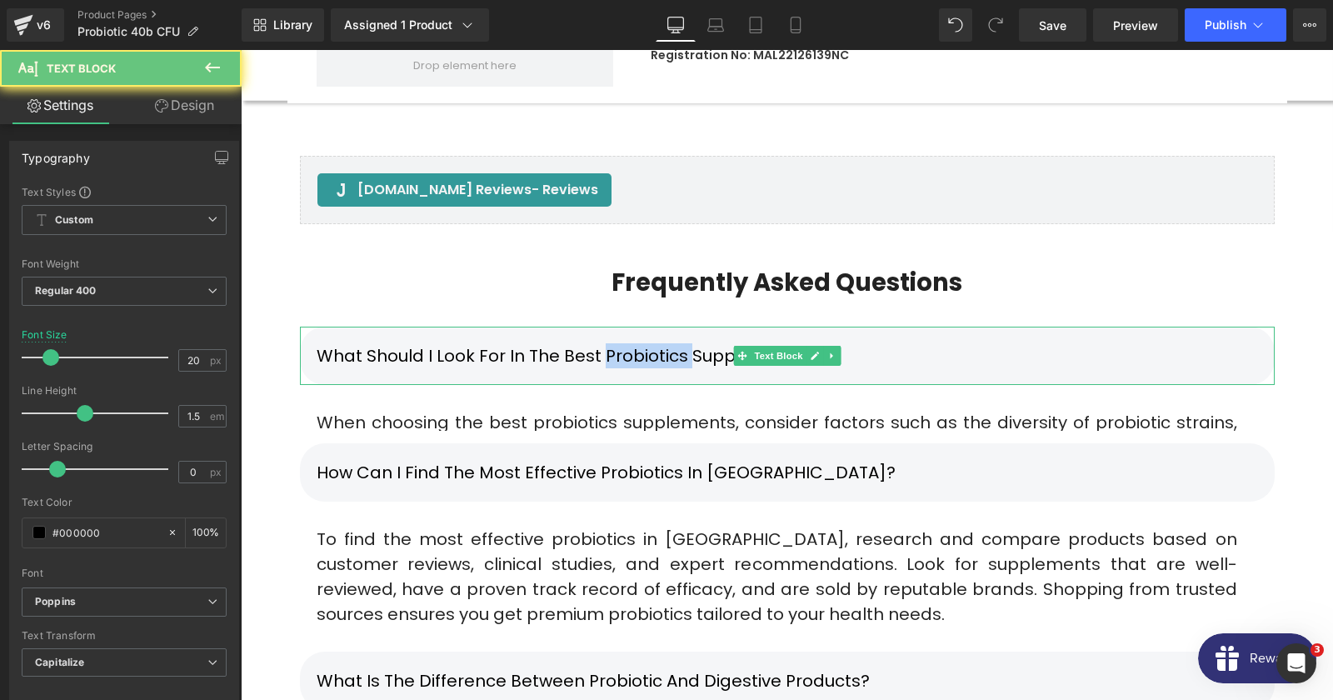
click at [632, 327] on div "What should I look for in the best probiotics supplements?" at bounding box center [787, 356] width 975 height 58
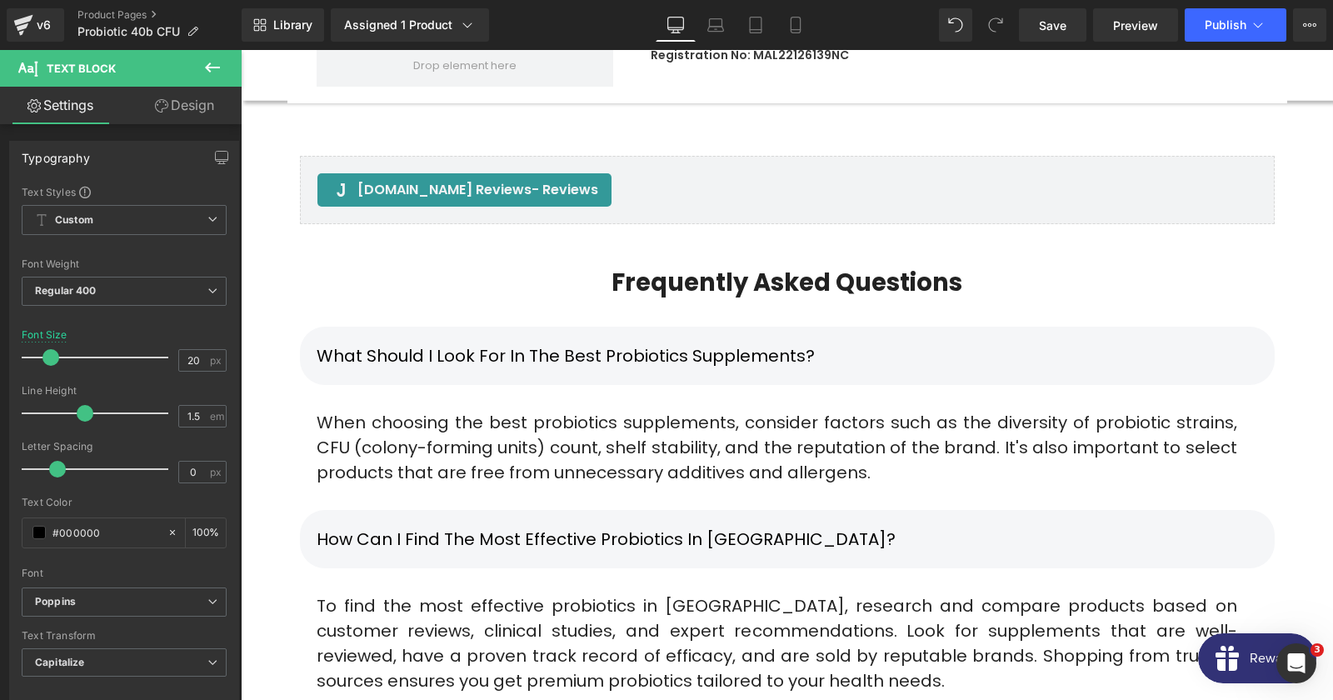
click at [552, 410] on div "When choosing the best probiotics supplements, consider factors such as the div…" at bounding box center [777, 447] width 954 height 75
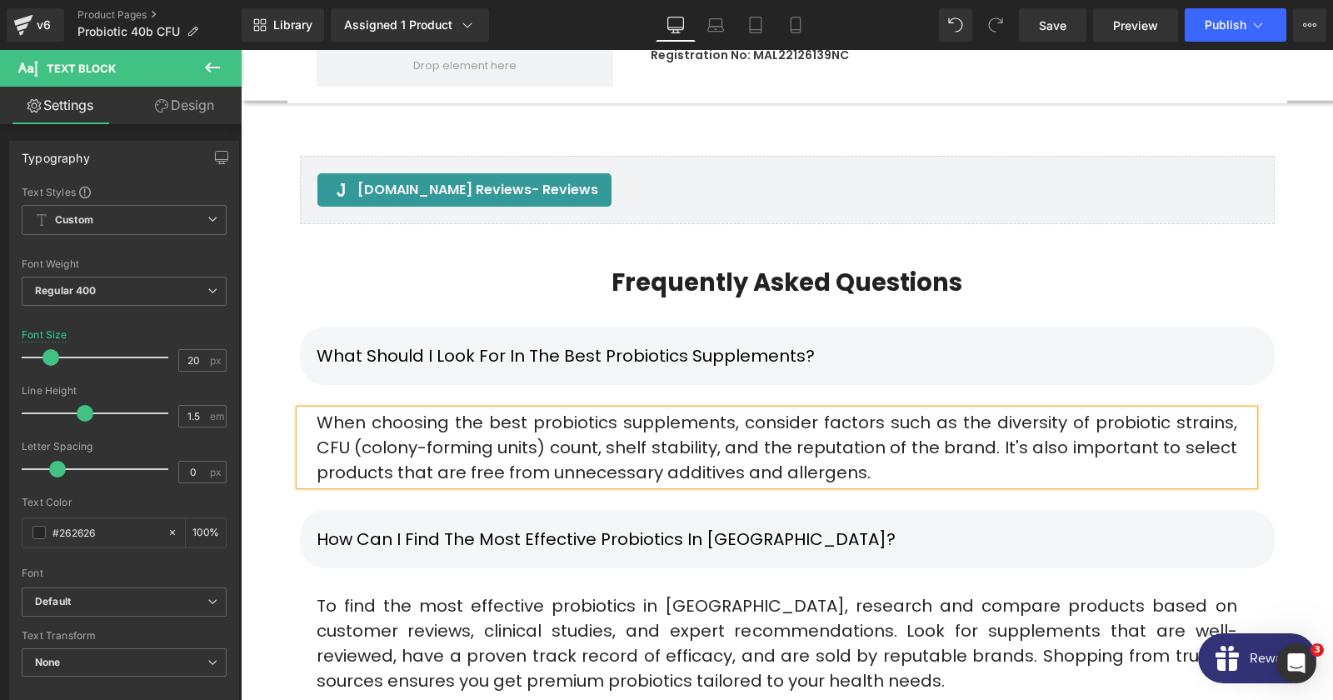
click at [618, 510] on div "How can I find the most effective probiotics in [GEOGRAPHIC_DATA]?" at bounding box center [787, 539] width 975 height 58
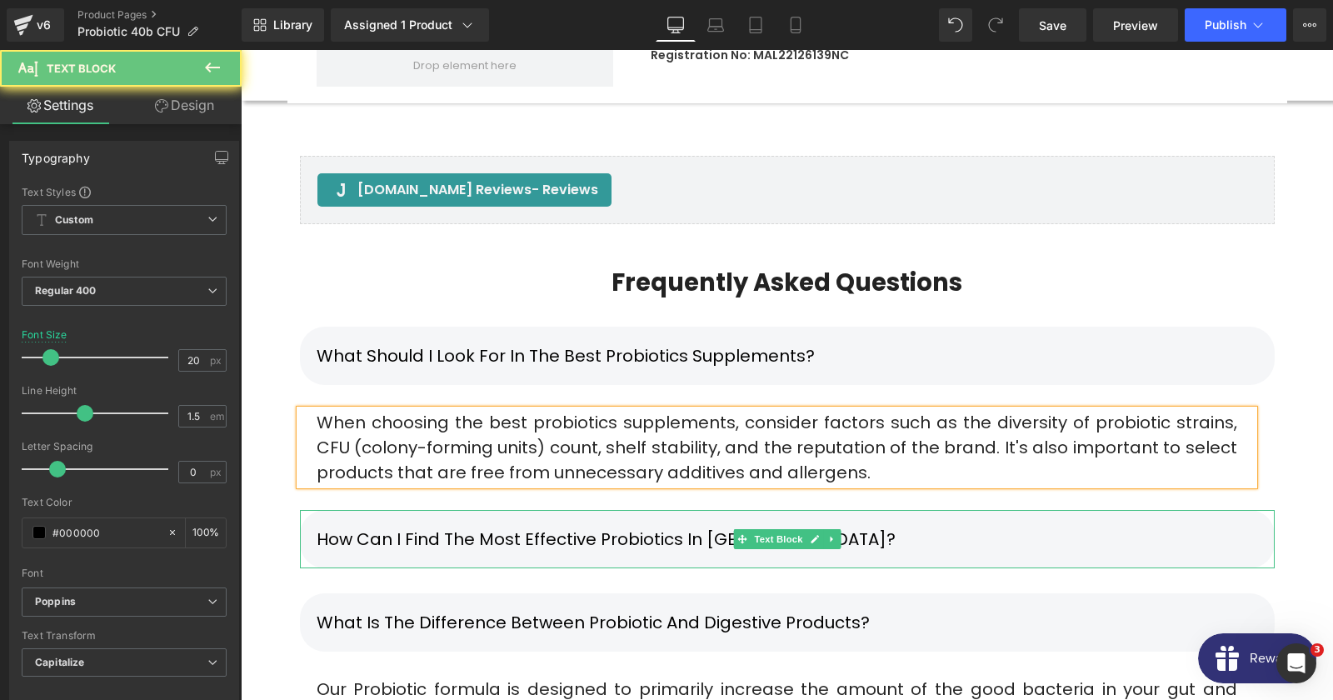
click at [682, 510] on div "How can I find the most effective probiotics in [GEOGRAPHIC_DATA]?" at bounding box center [787, 539] width 975 height 58
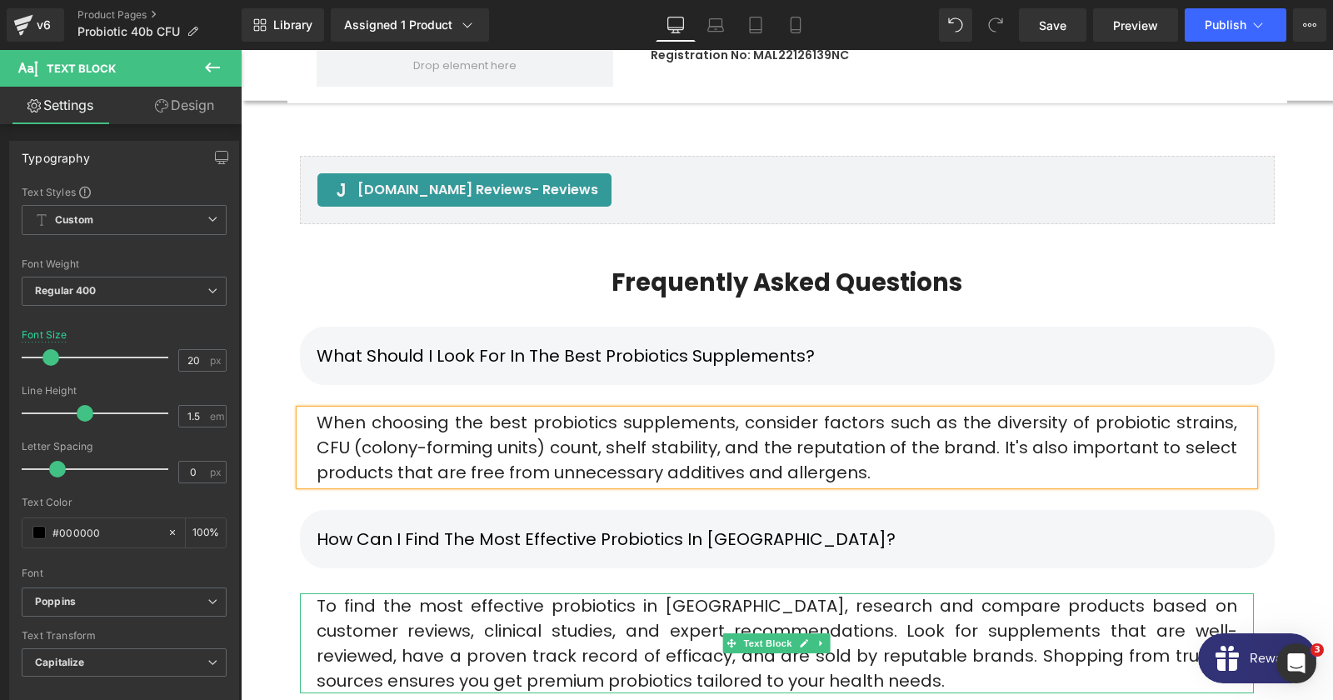
click at [545, 593] on div "To find the most effective probiotics in [GEOGRAPHIC_DATA], research and compar…" at bounding box center [777, 643] width 954 height 100
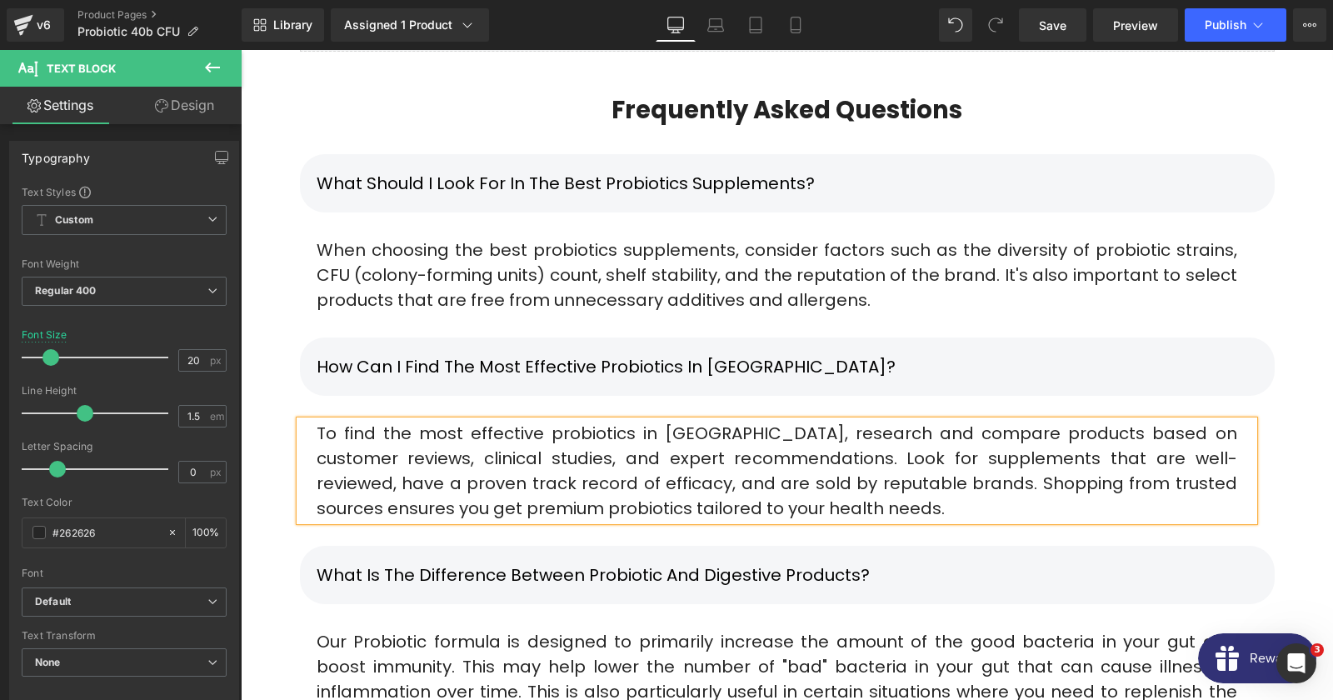
scroll to position [10922, 0]
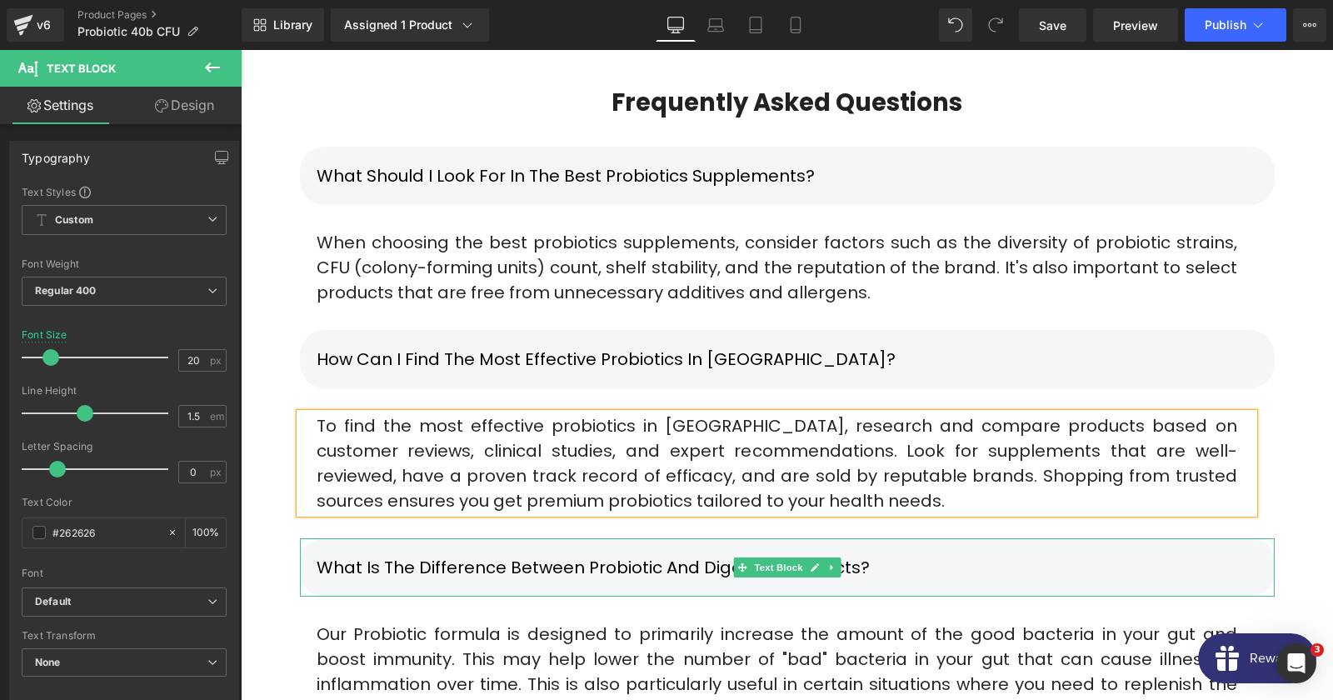
click at [839, 555] on p "What is the difference between Probiotic and Digestive products?" at bounding box center [787, 567] width 941 height 25
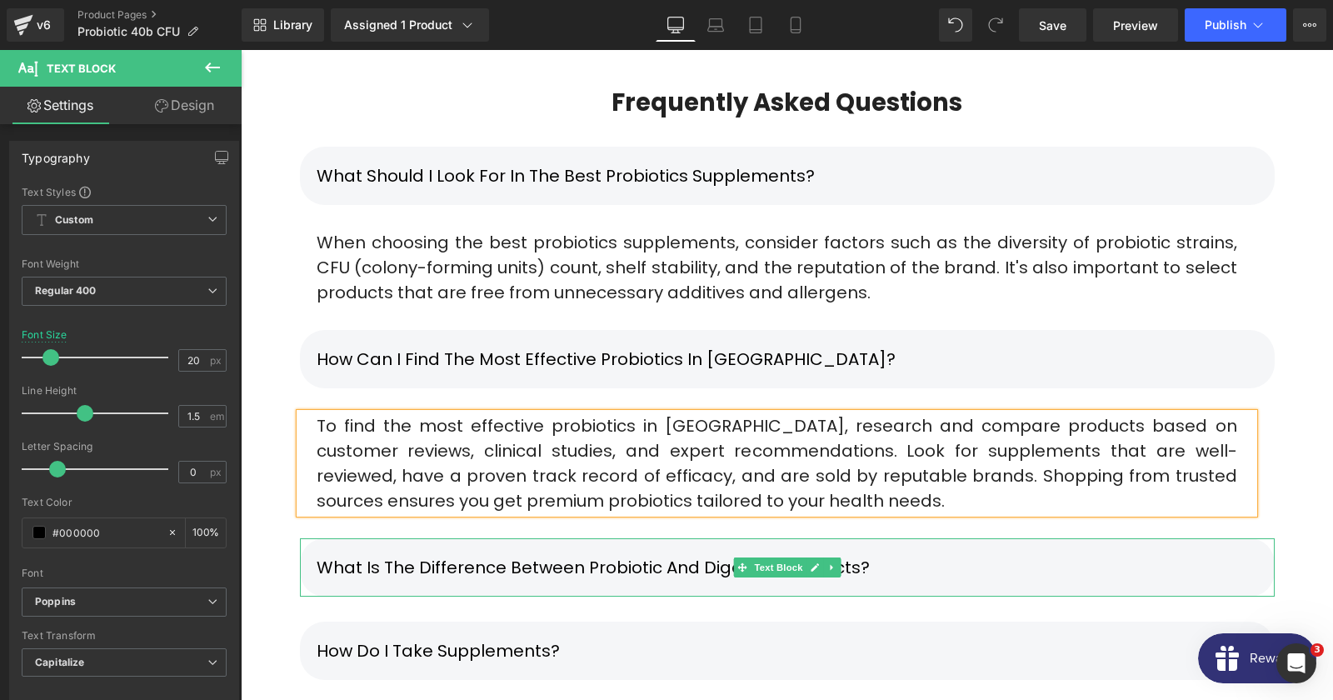
click at [874, 555] on p "What is the difference between Probiotic and Digestive products?" at bounding box center [787, 567] width 941 height 25
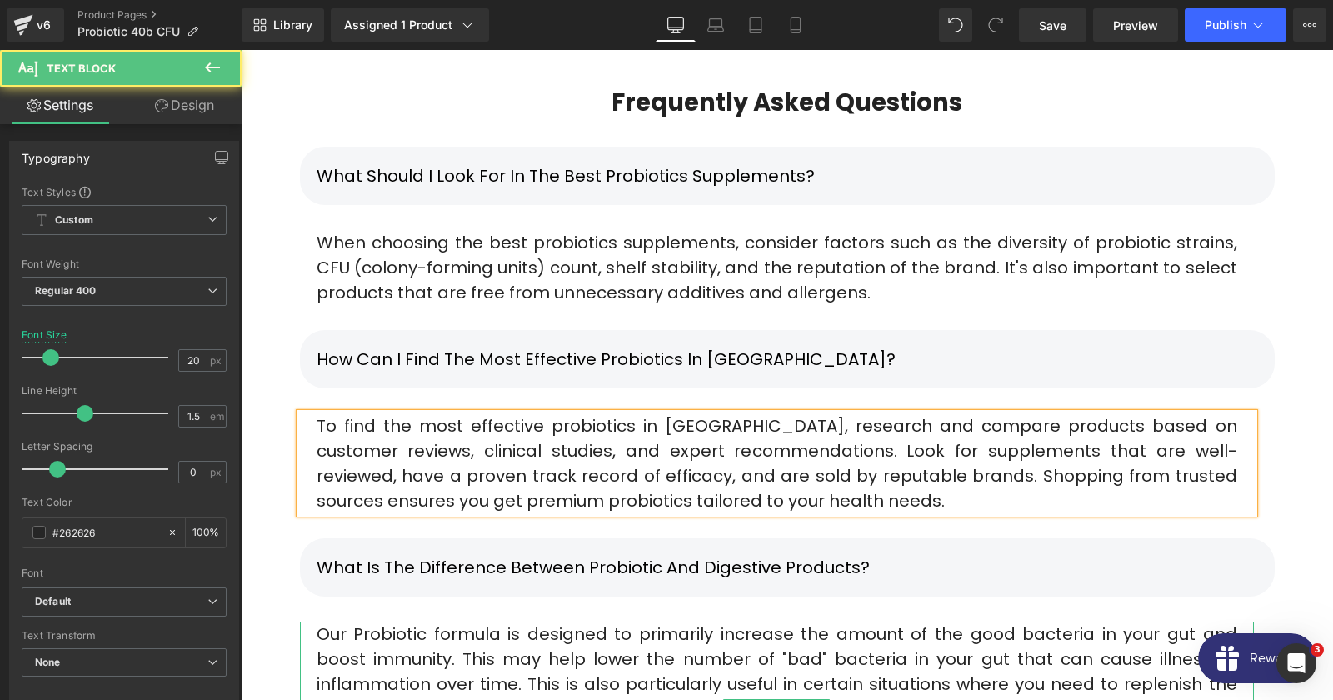
click at [527, 622] on span "Our Probiotic formula is designed to primarily increase the amount of the good …" at bounding box center [777, 683] width 921 height 123
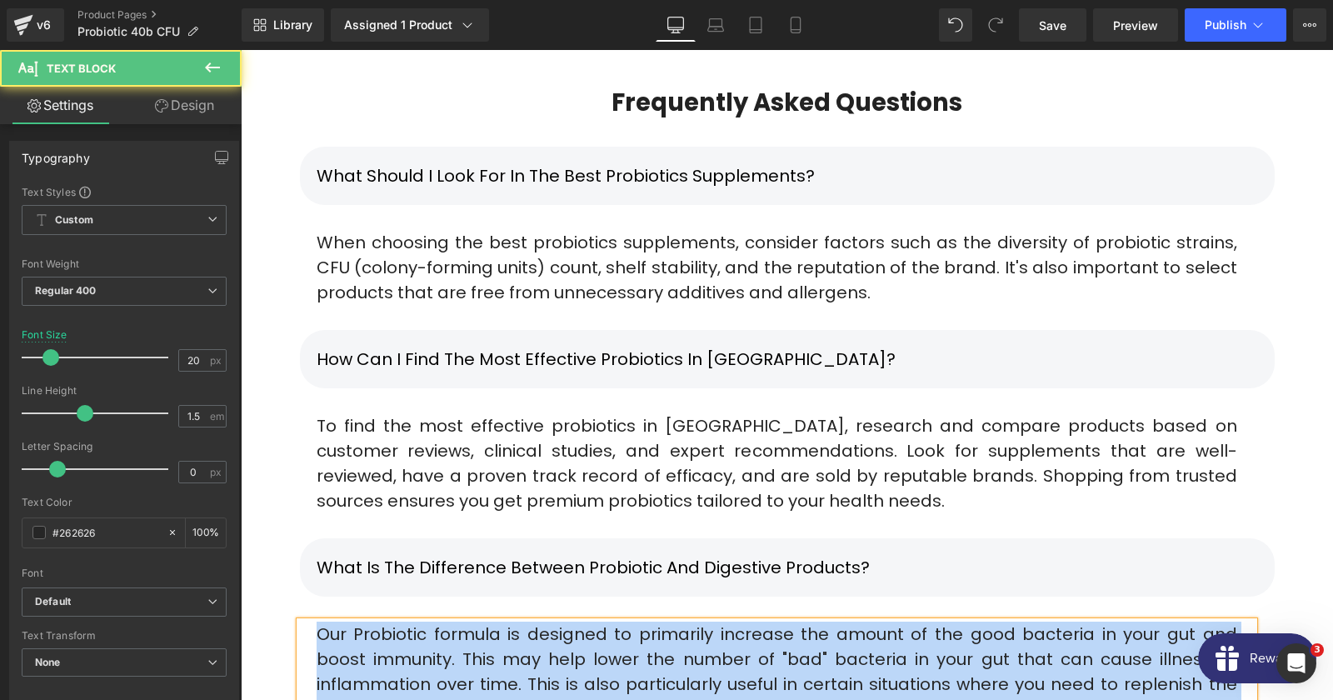
copy div "Our Probiotic formula is designed to primarily increase the amount of the good …"
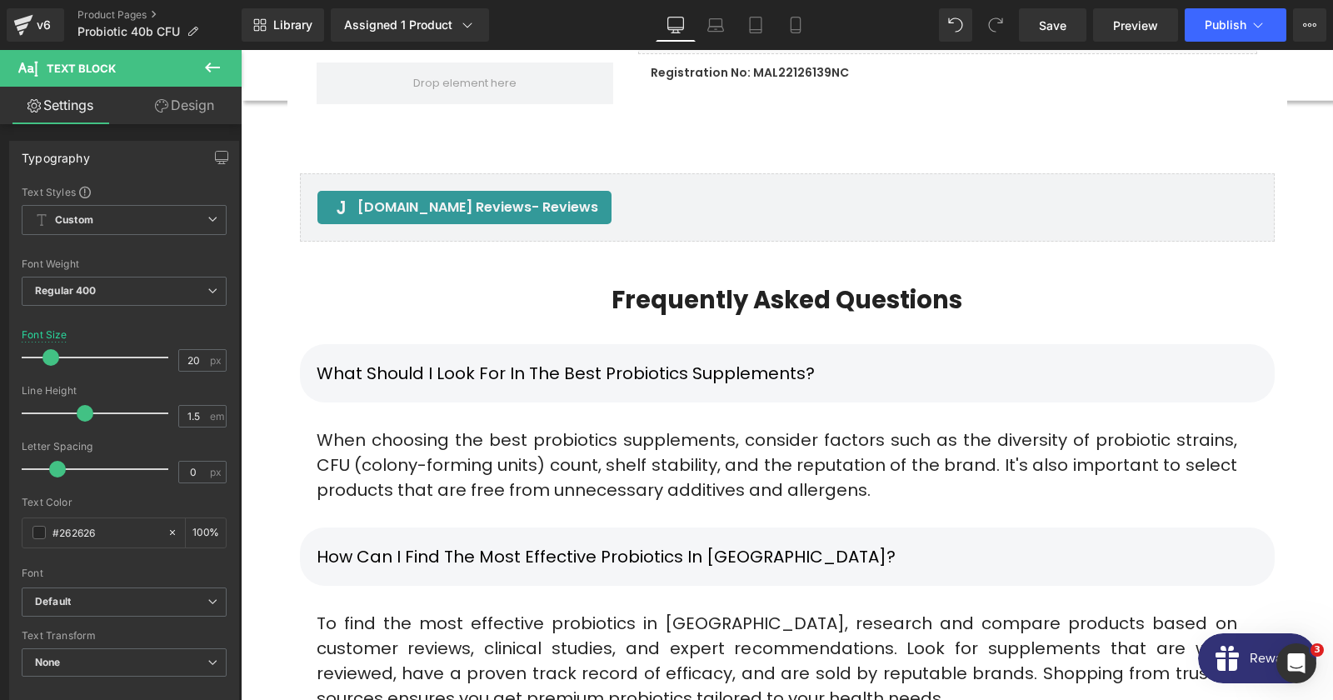
scroll to position [10652, 0]
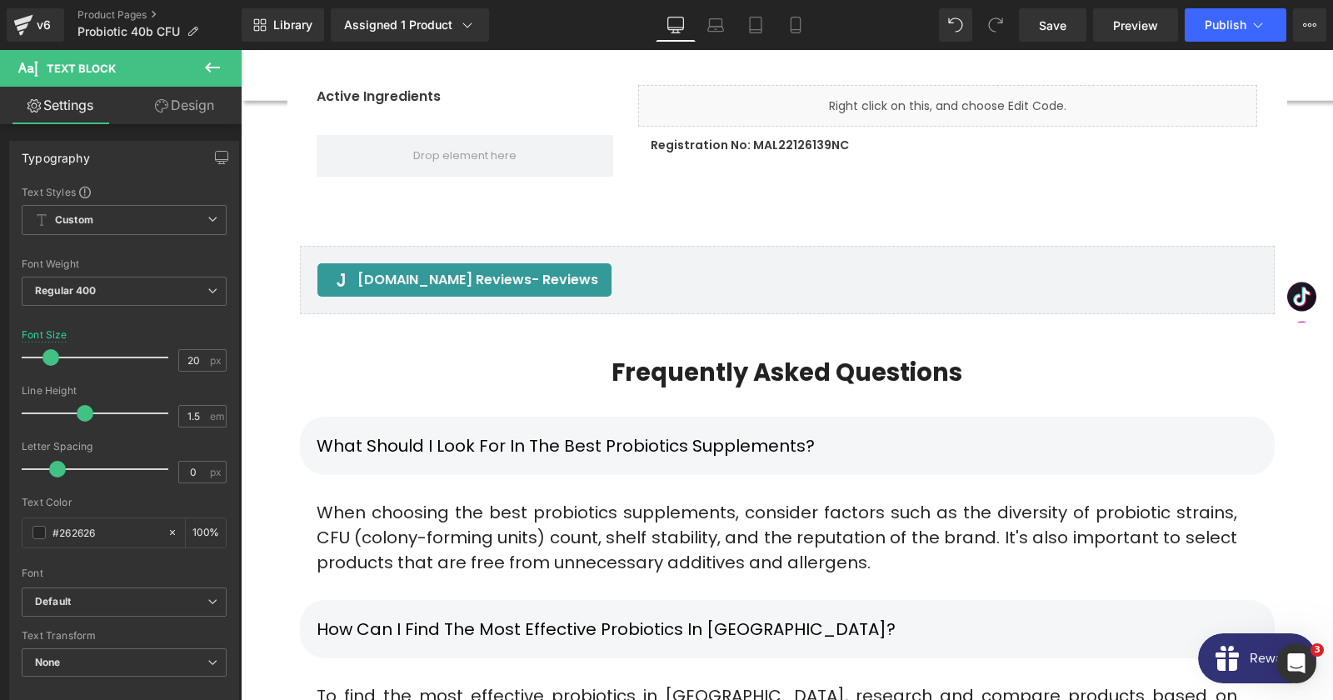
click at [699, 417] on div "What should I look for in the best probiotics supplements?" at bounding box center [787, 446] width 975 height 58
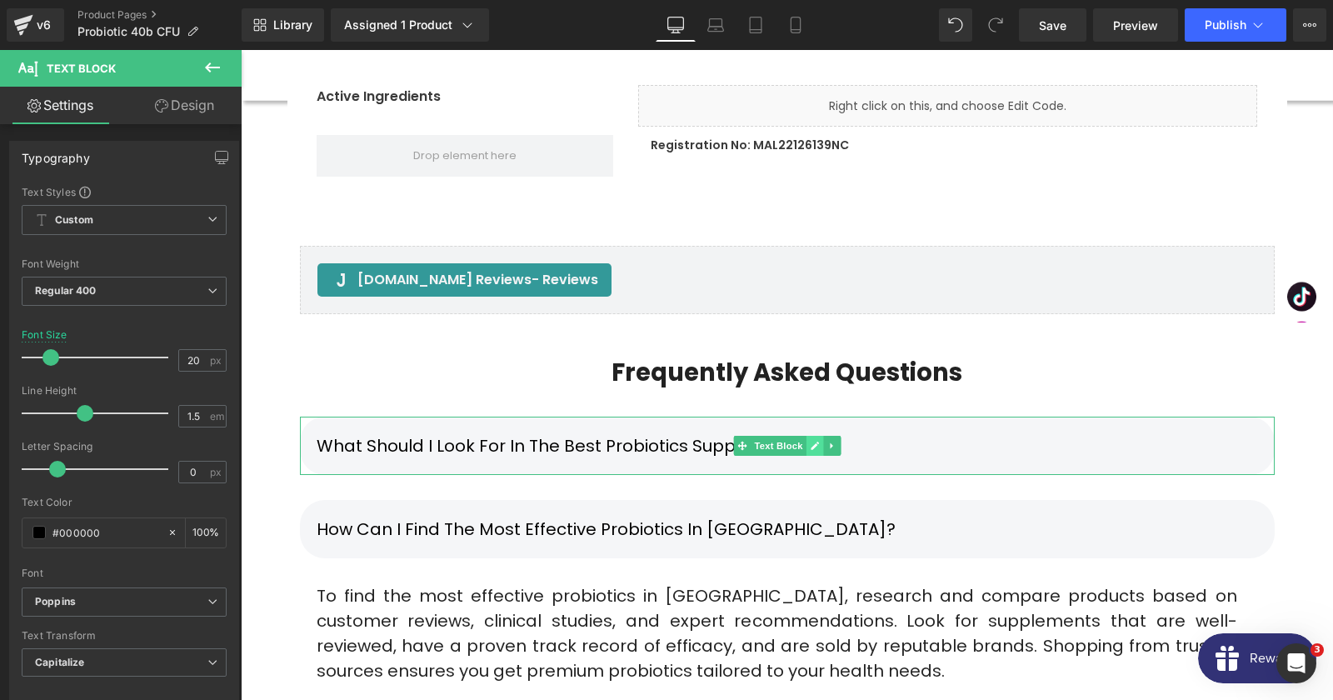
click at [814, 441] on icon at bounding box center [814, 446] width 9 height 10
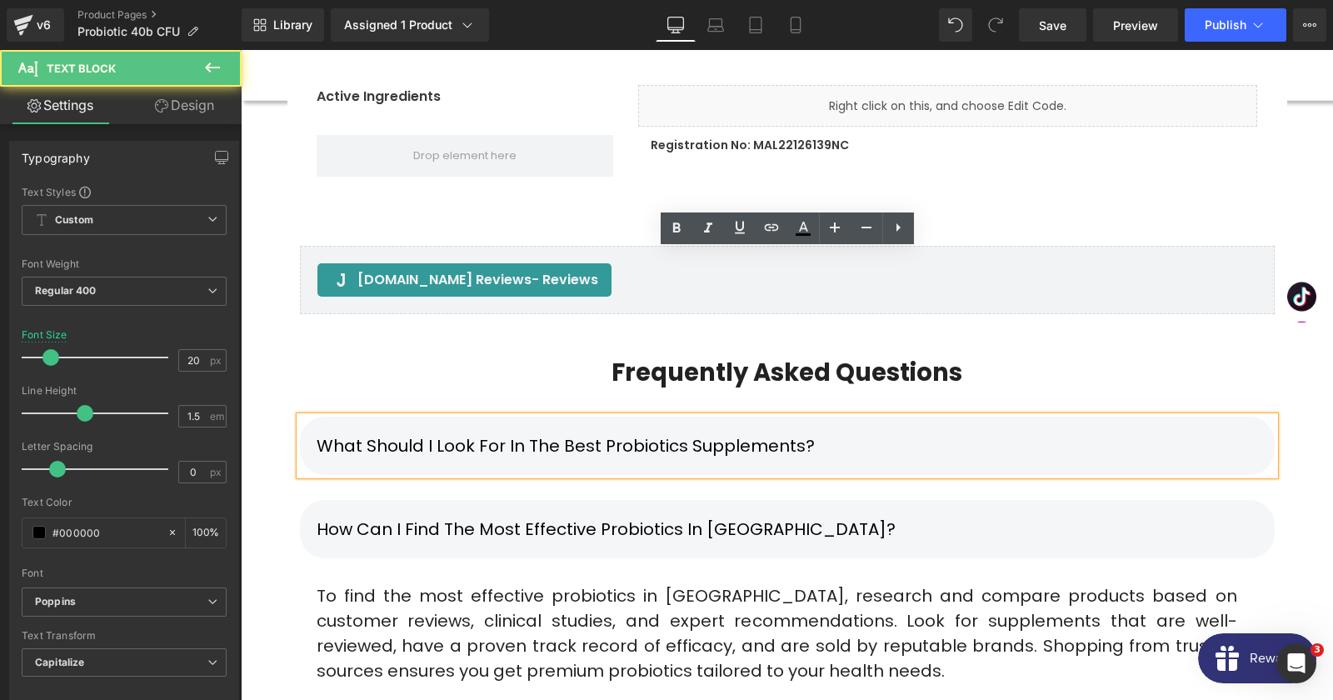
click at [752, 417] on div "What should I look for in the best probiotics supplements?" at bounding box center [787, 446] width 975 height 58
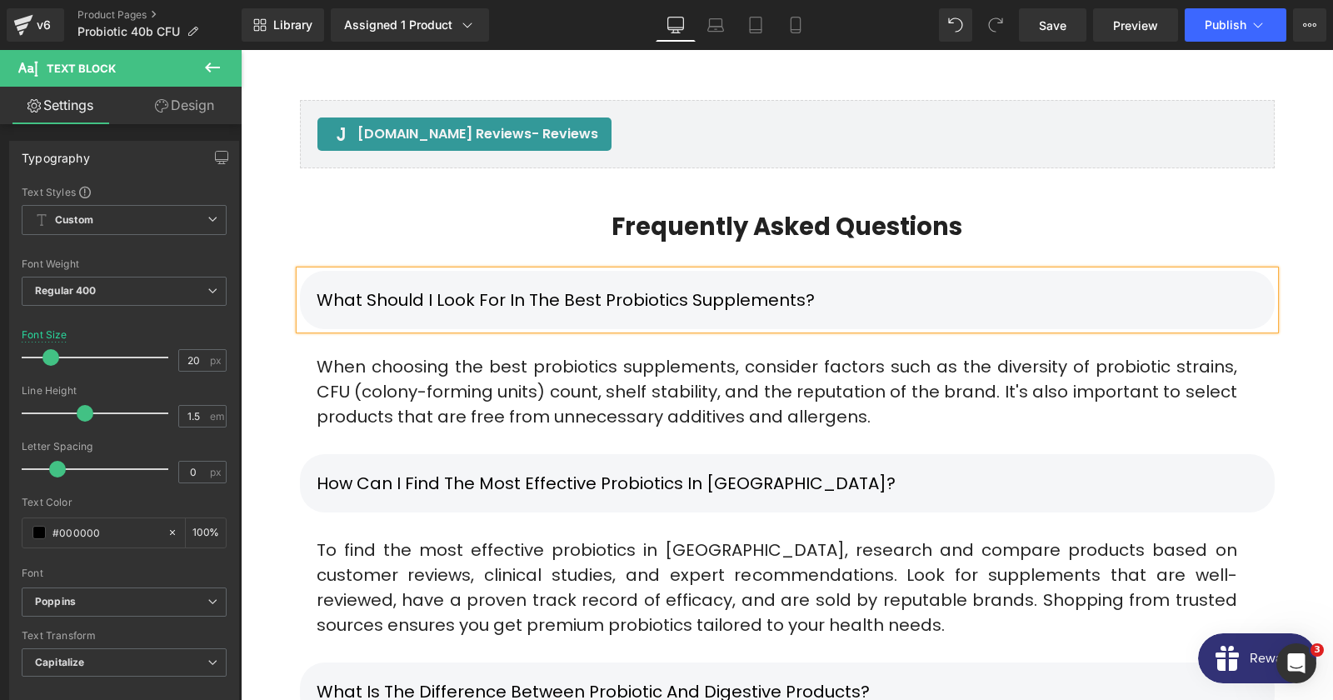
scroll to position [10832, 0]
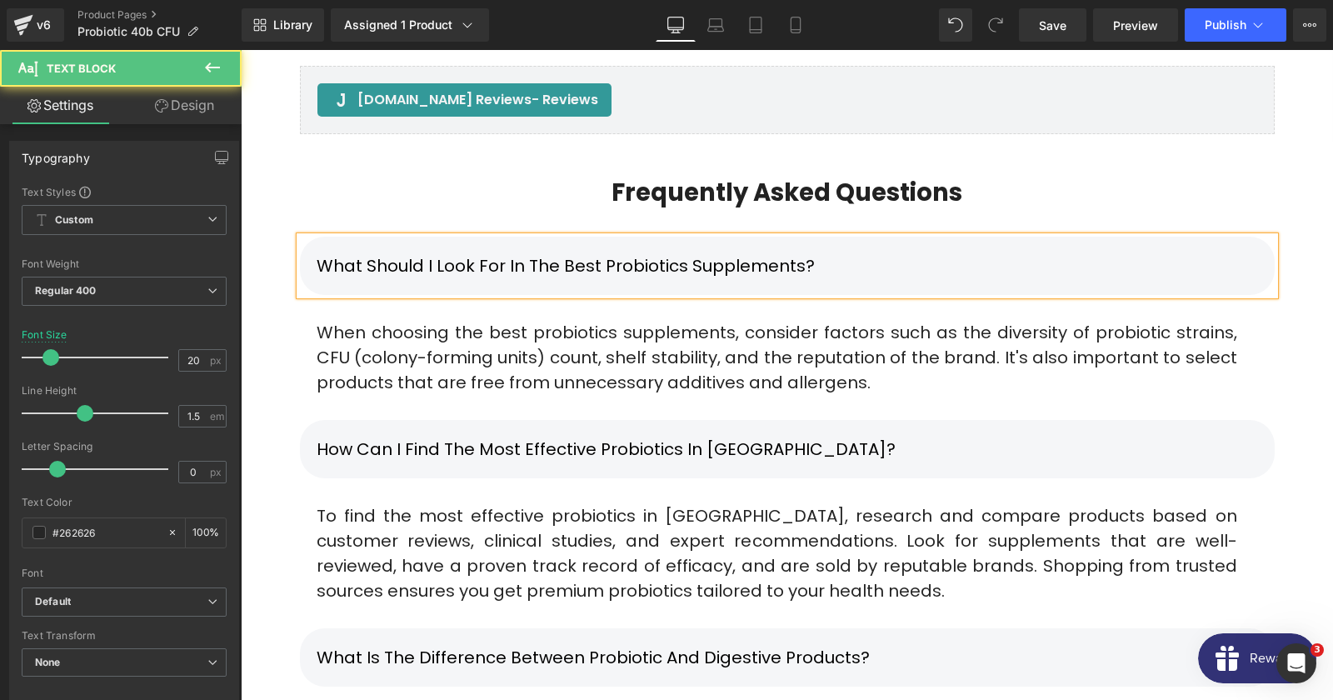
click at [530, 320] on div "When choosing the best probiotics supplements, consider factors such as the div…" at bounding box center [777, 357] width 954 height 75
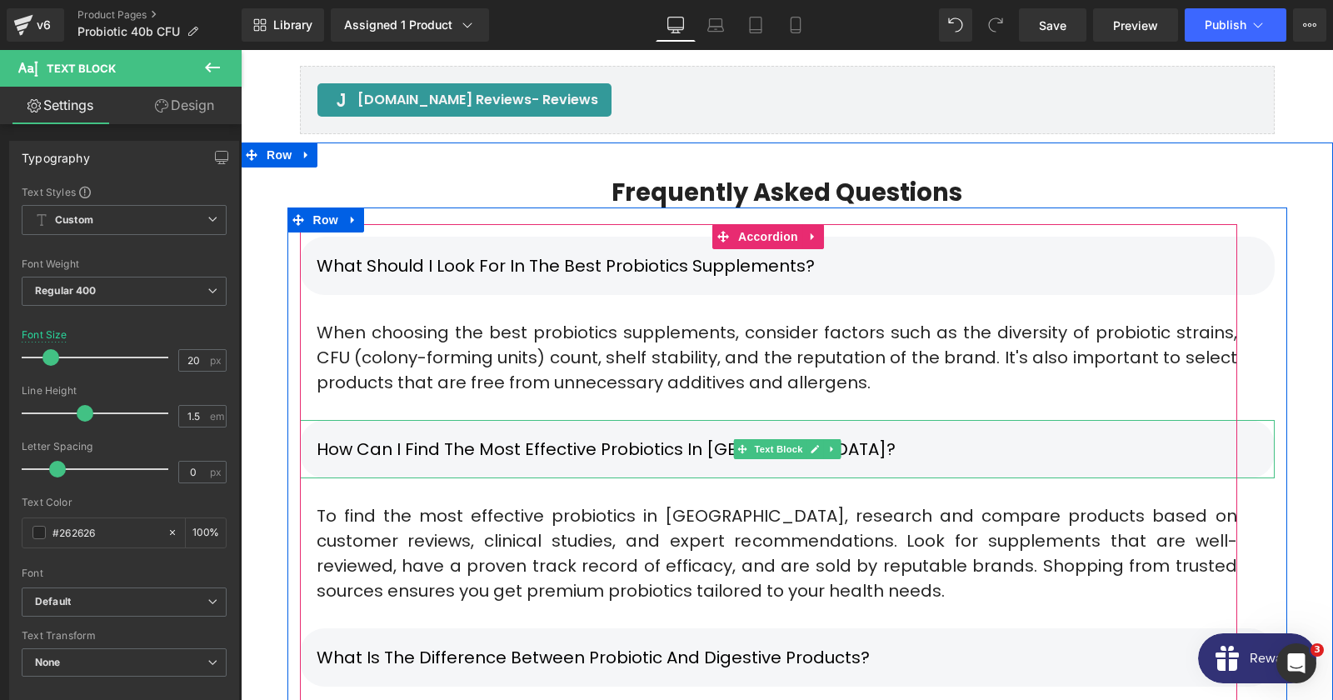
click at [482, 420] on div "How can I find the most effective probiotics in [GEOGRAPHIC_DATA]?" at bounding box center [787, 449] width 975 height 58
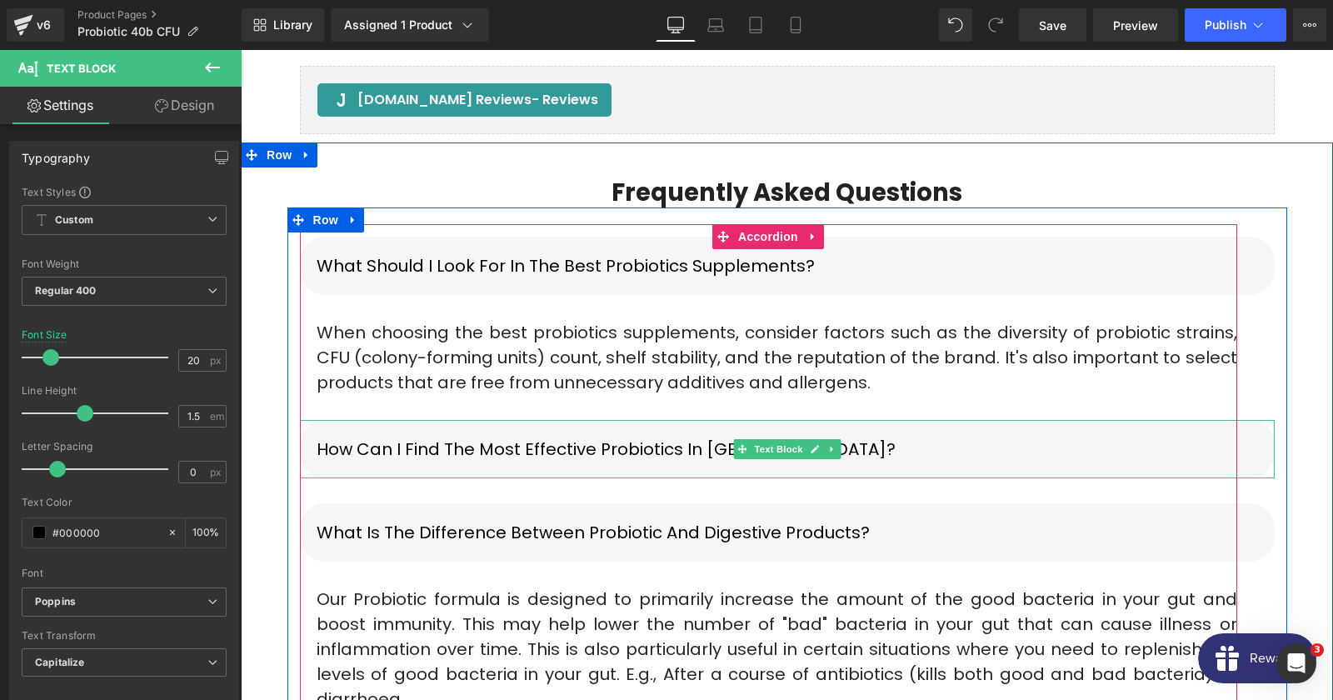
click at [1000, 420] on div "How can I find the most effective probiotics in [GEOGRAPHIC_DATA]?" at bounding box center [787, 449] width 975 height 58
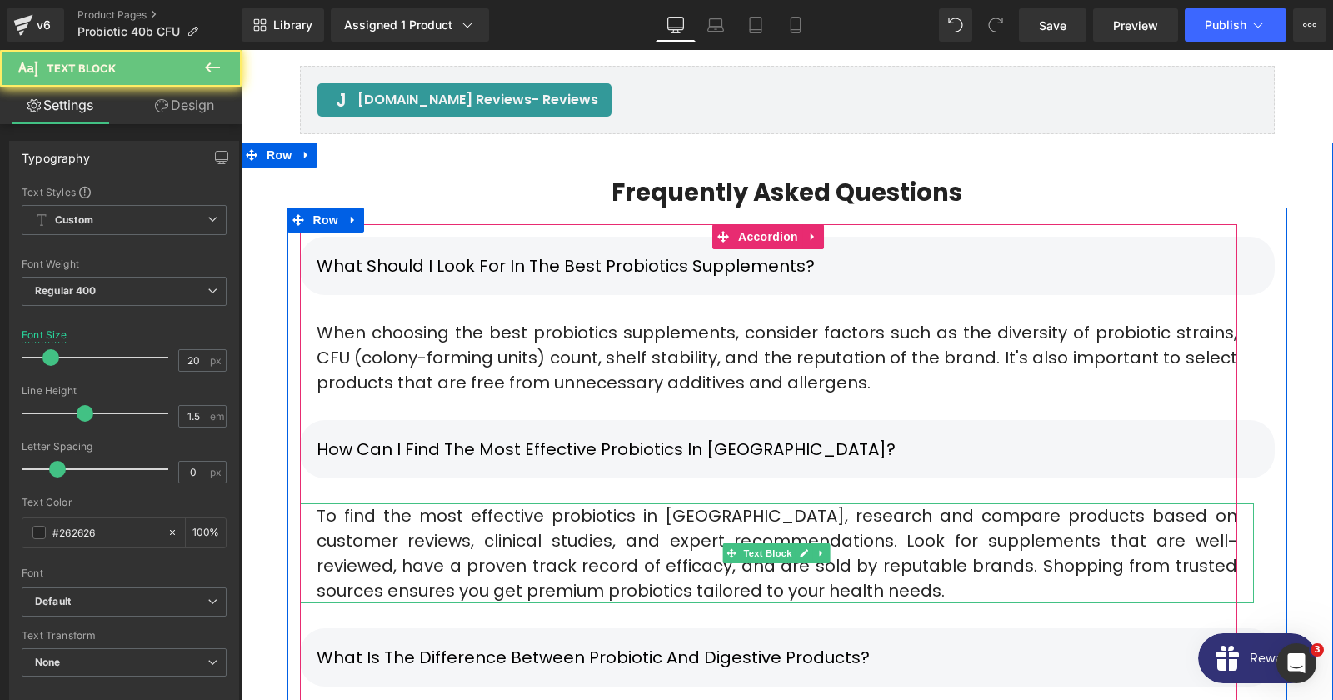
click at [533, 503] on div "To find the most effective probiotics in [GEOGRAPHIC_DATA], research and compar…" at bounding box center [777, 553] width 954 height 100
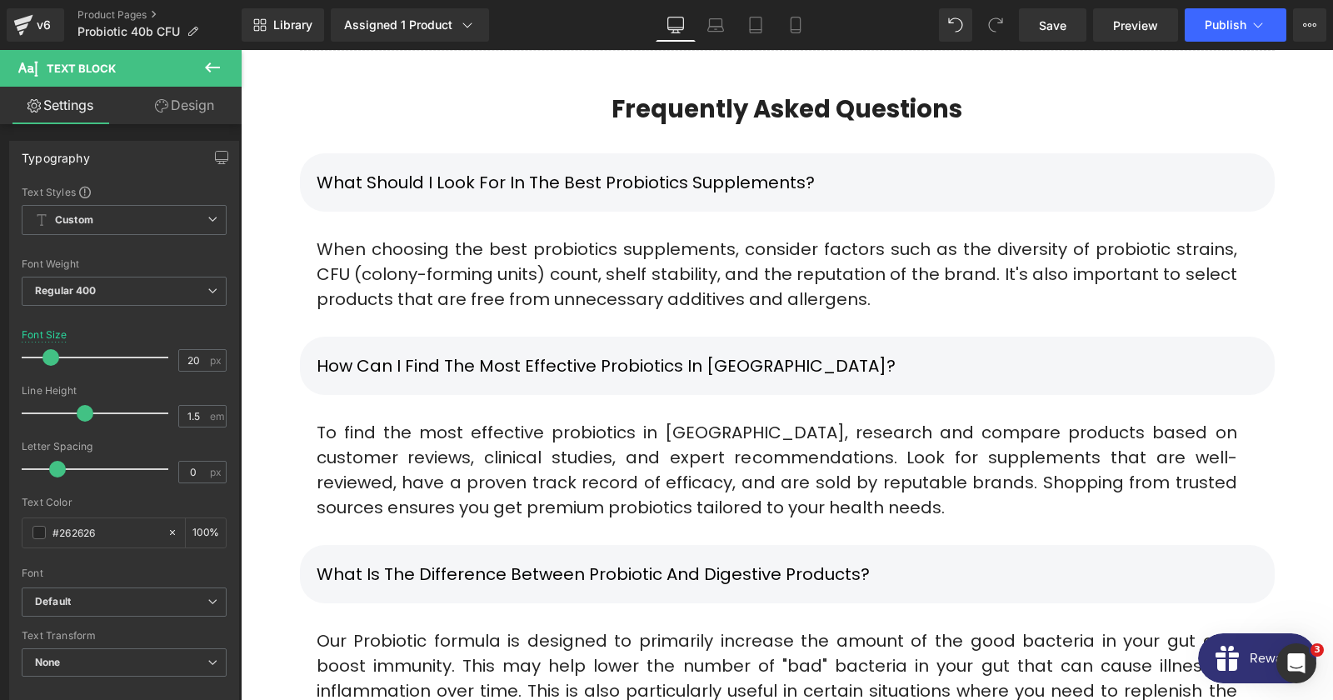
scroll to position [10922, 0]
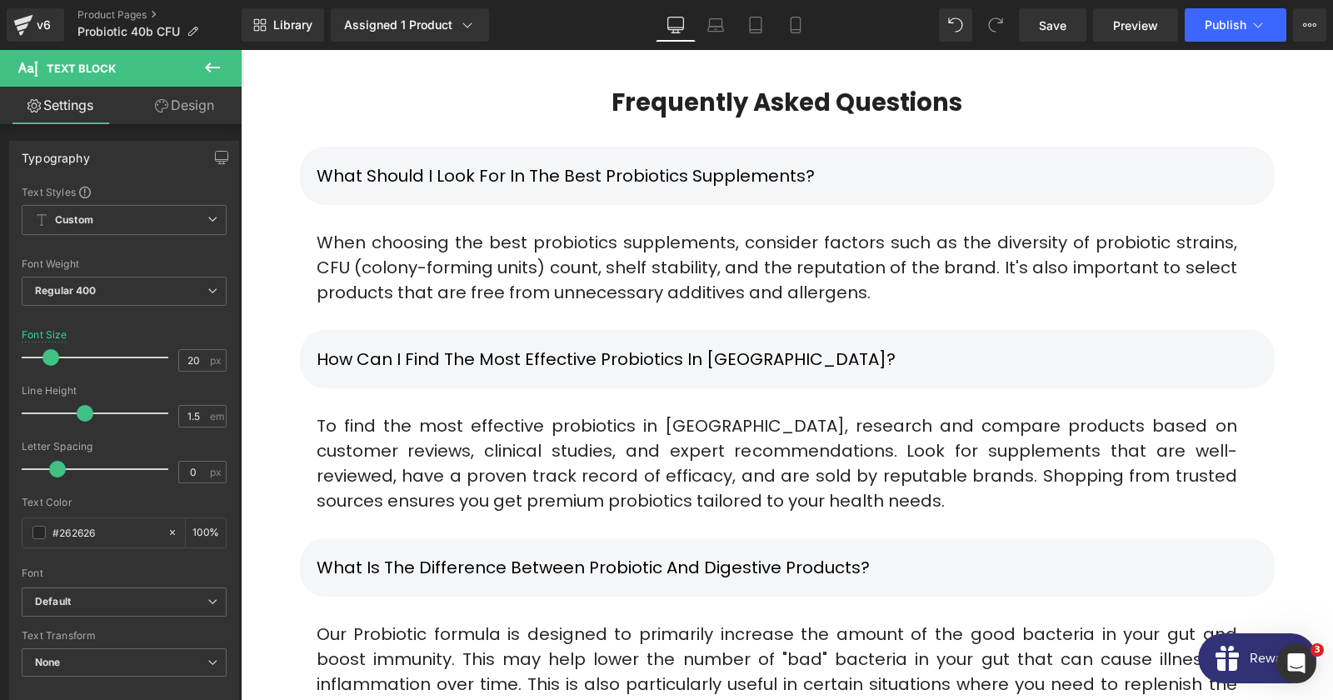
click at [879, 555] on p "What is the difference between Probiotic and Digestive products?" at bounding box center [787, 567] width 941 height 25
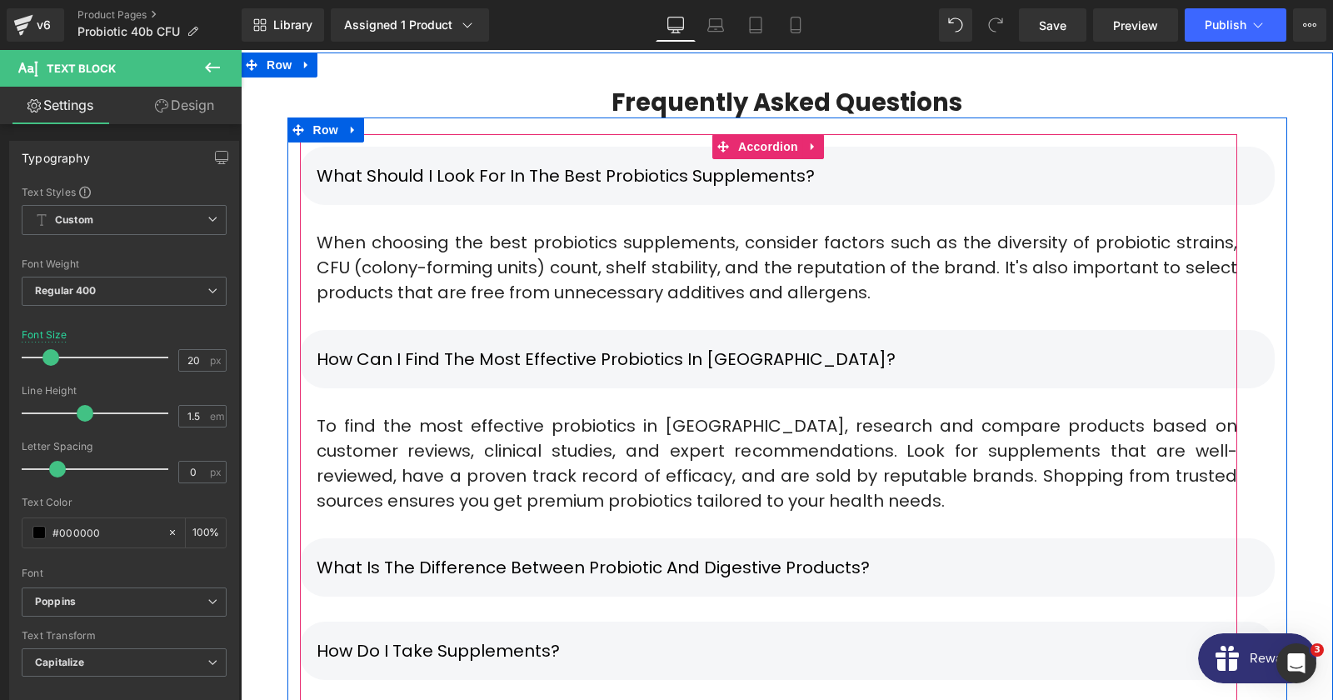
click at [722, 413] on div "To find the most effective probiotics in [GEOGRAPHIC_DATA], research and compar…" at bounding box center [777, 463] width 954 height 100
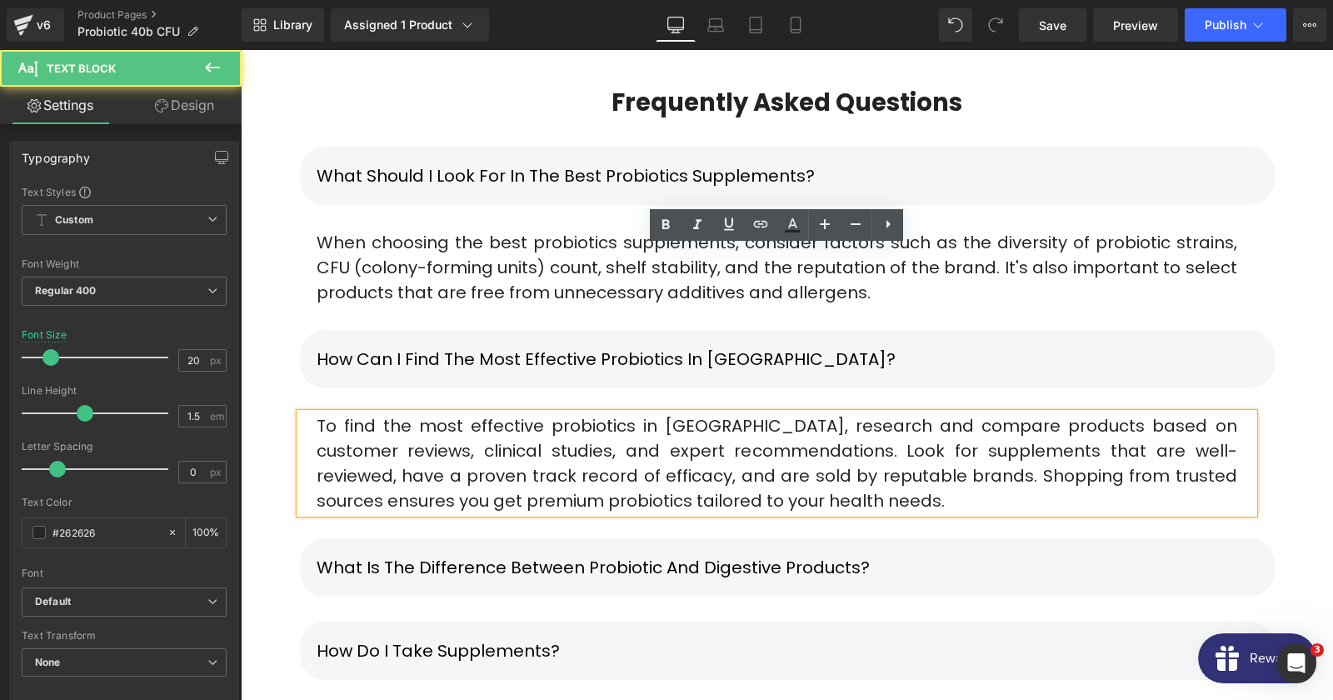
click at [662, 413] on div "To find the most effective probiotics in [GEOGRAPHIC_DATA], research and compar…" at bounding box center [777, 463] width 954 height 100
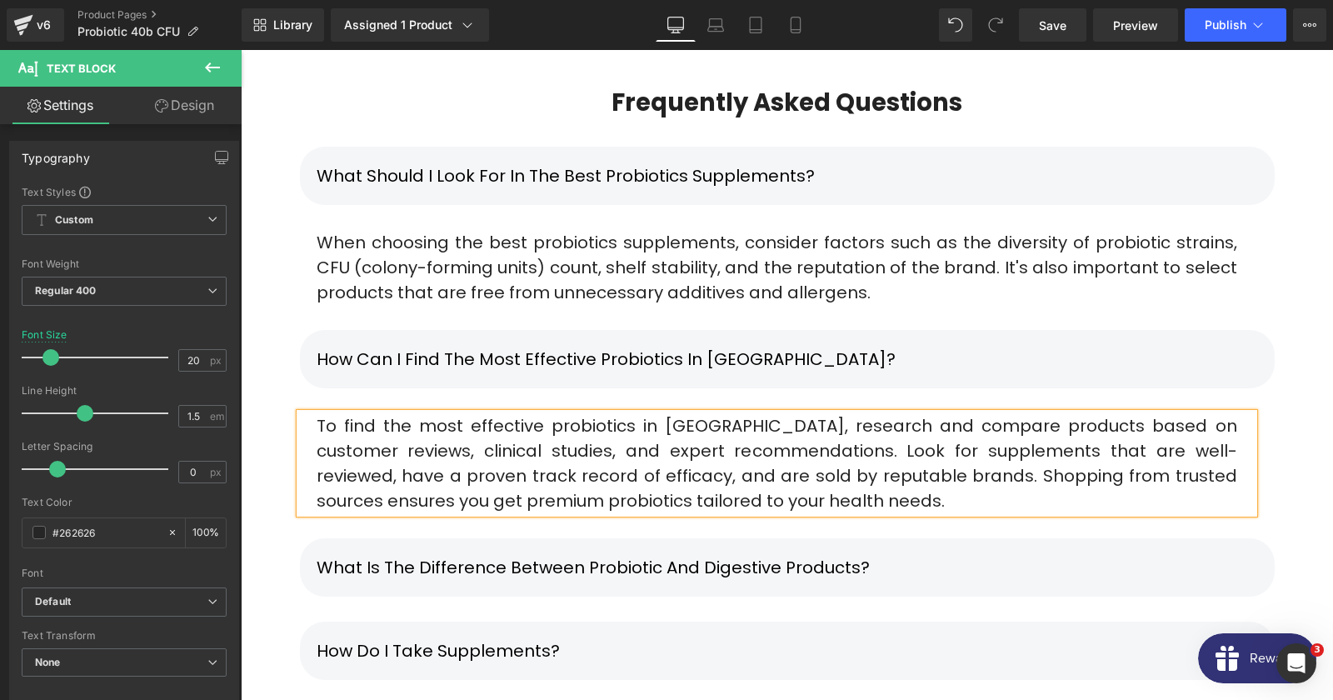
click at [241, 50] on div at bounding box center [241, 50] width 0 height 0
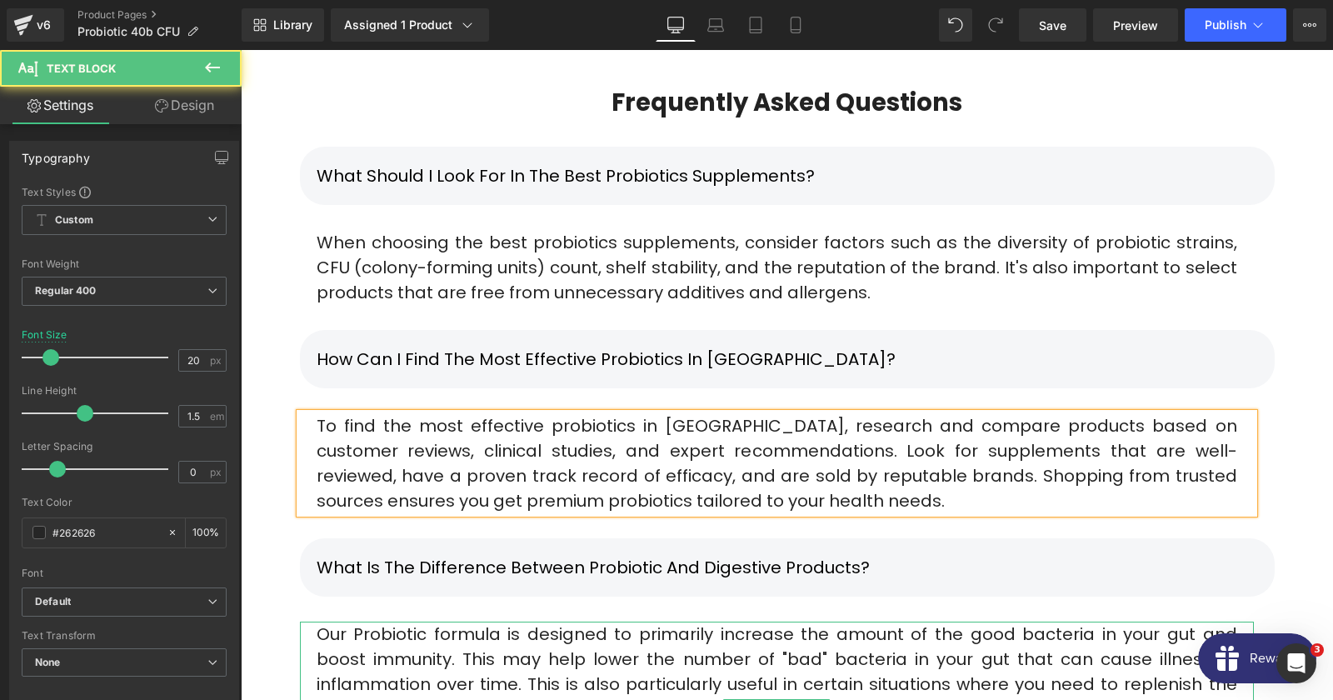
click at [567, 622] on span "Our Probiotic formula is designed to primarily increase the amount of the good …" at bounding box center [777, 683] width 921 height 123
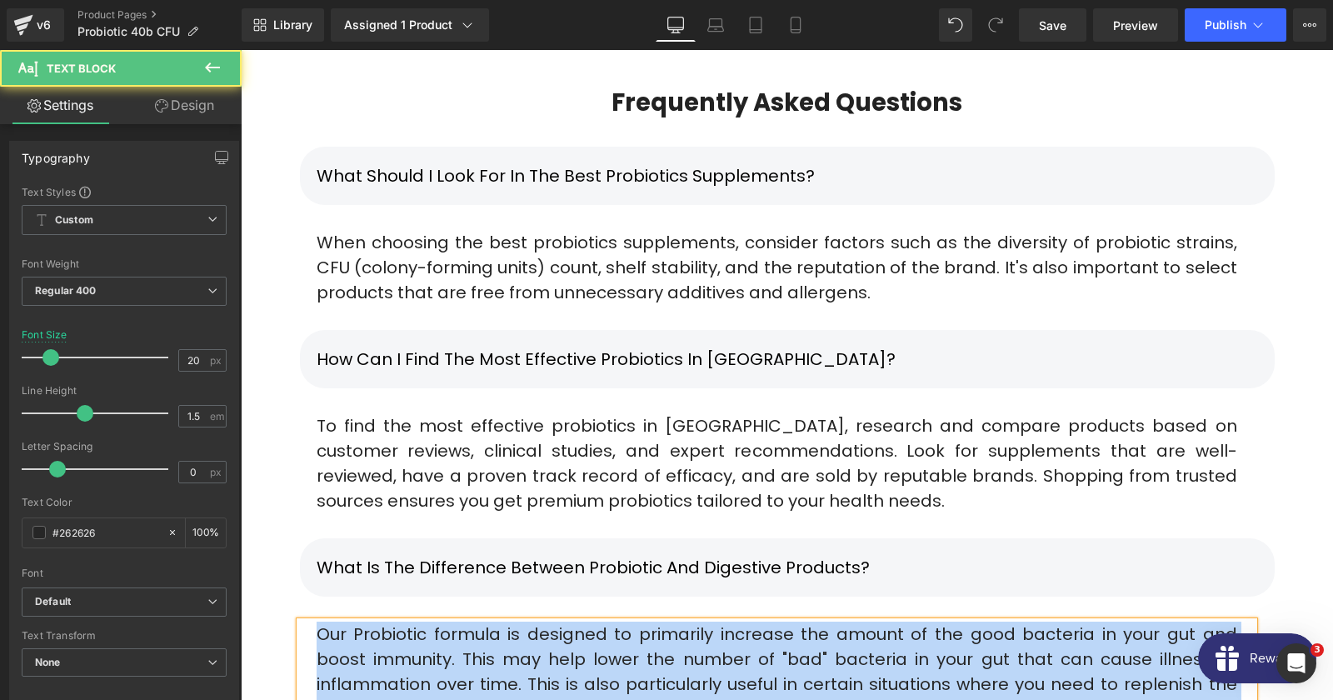
copy div "Our Probiotic formula is designed to primarily increase the amount of the good …"
